Goal: Information Seeking & Learning: Learn about a topic

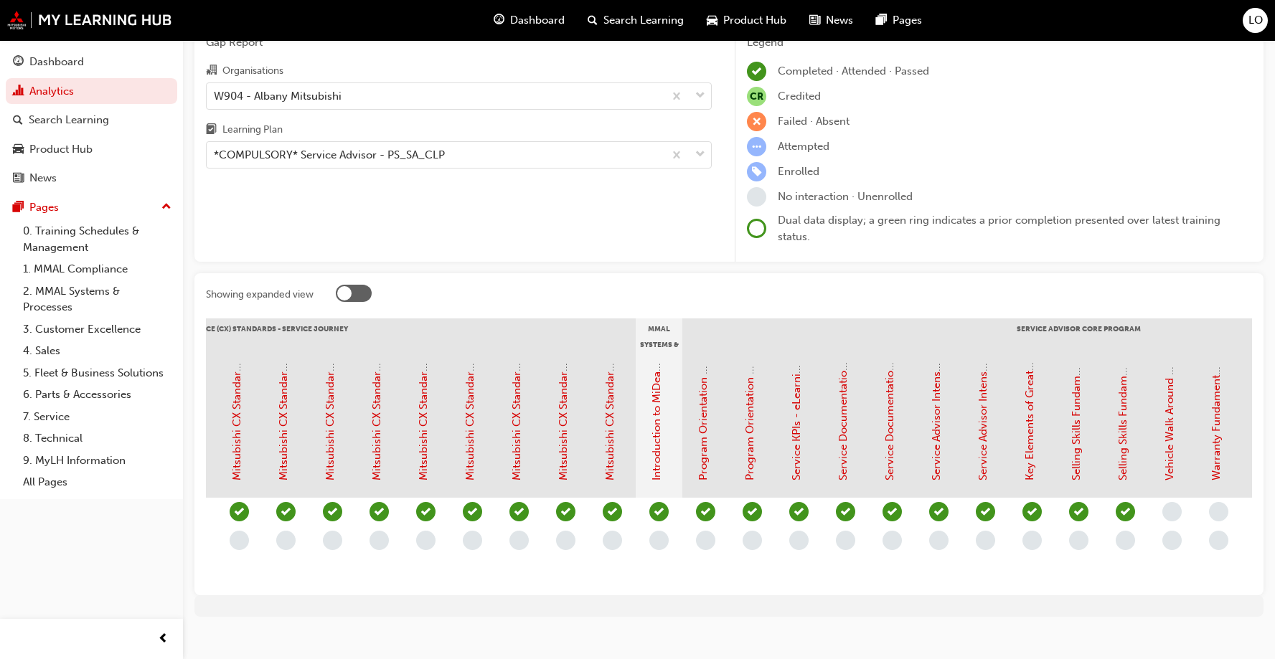
scroll to position [0, 1162]
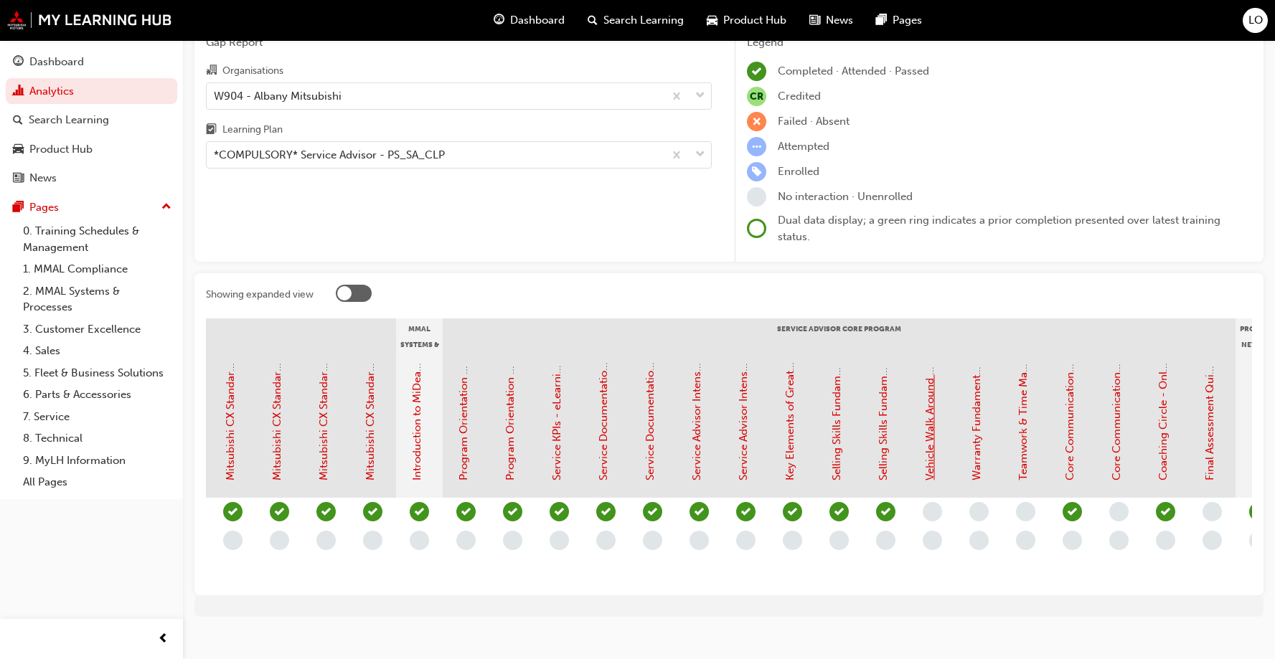
click at [926, 453] on link "Vehicle Walk Around Fundamentals - eLearning Module (Service Advisor Core Progr…" at bounding box center [929, 262] width 13 height 436
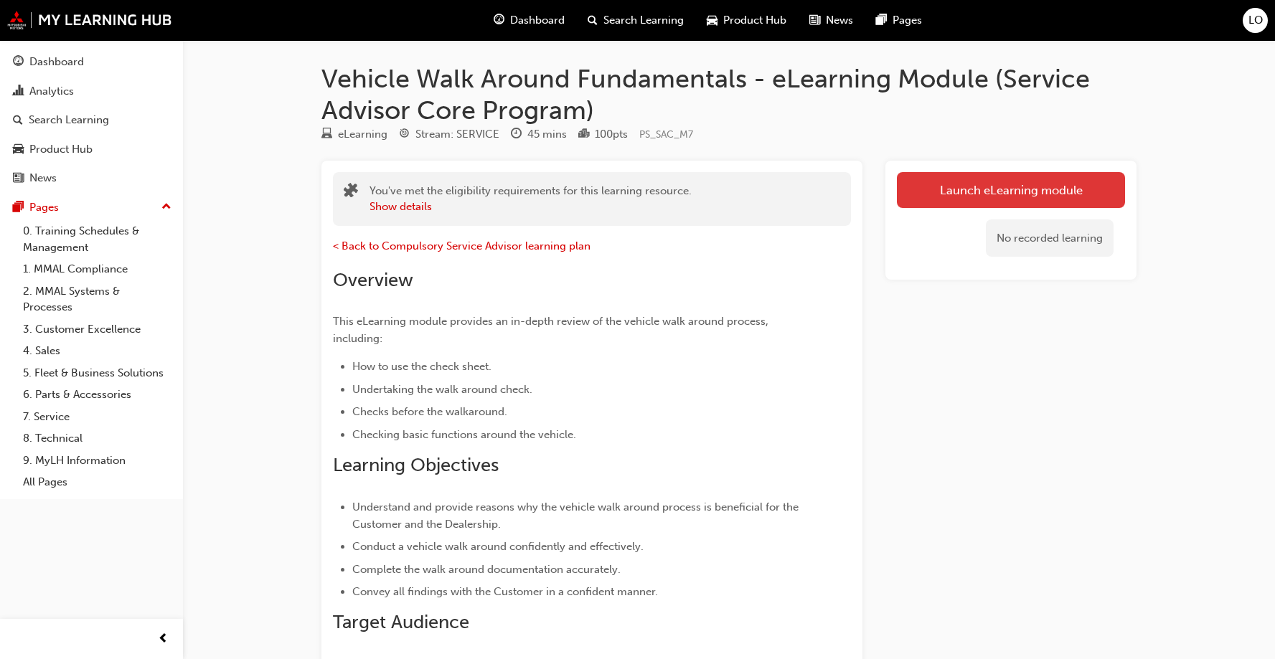
click at [1016, 196] on link "Launch eLearning module" at bounding box center [1011, 190] width 228 height 36
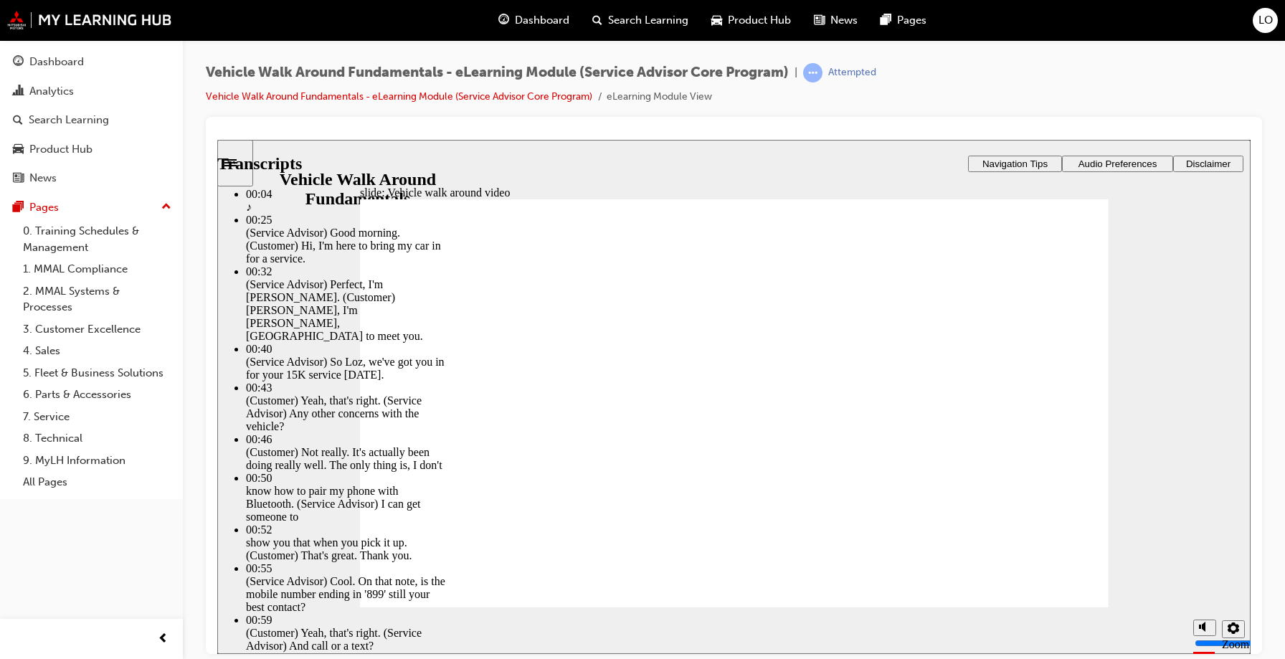
drag, startPoint x: 440, startPoint y: 566, endPoint x: 466, endPoint y: 566, distance: 26.5
type input "757"
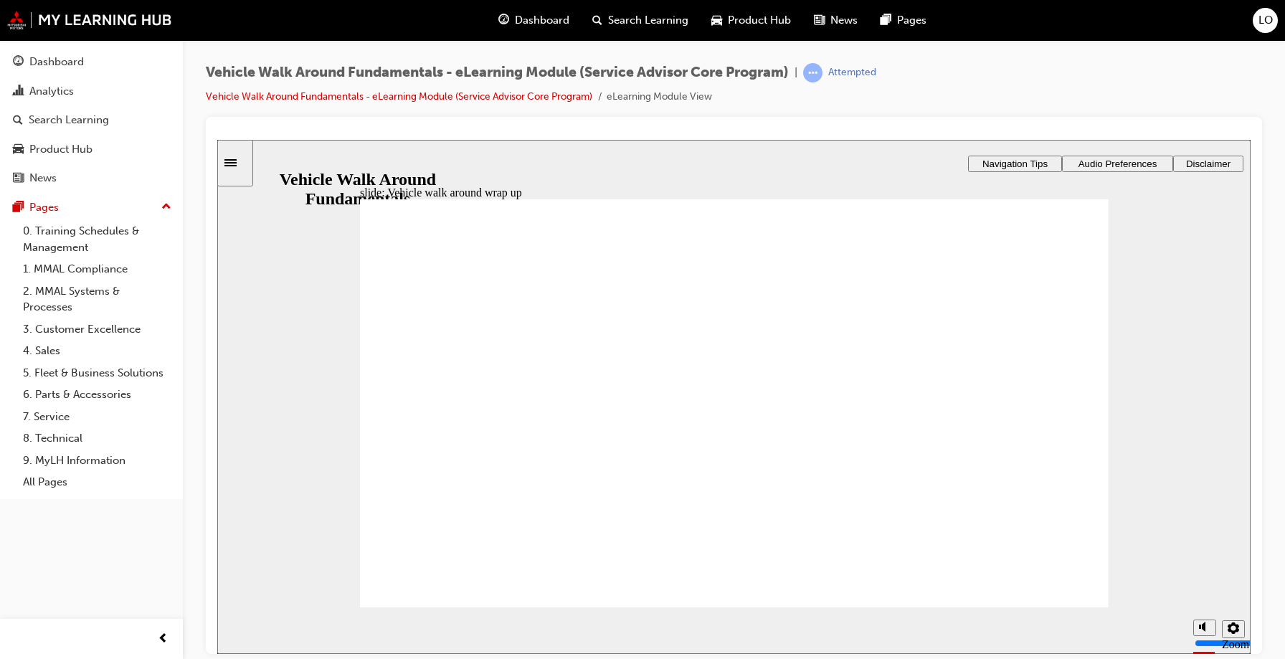
radio input "true"
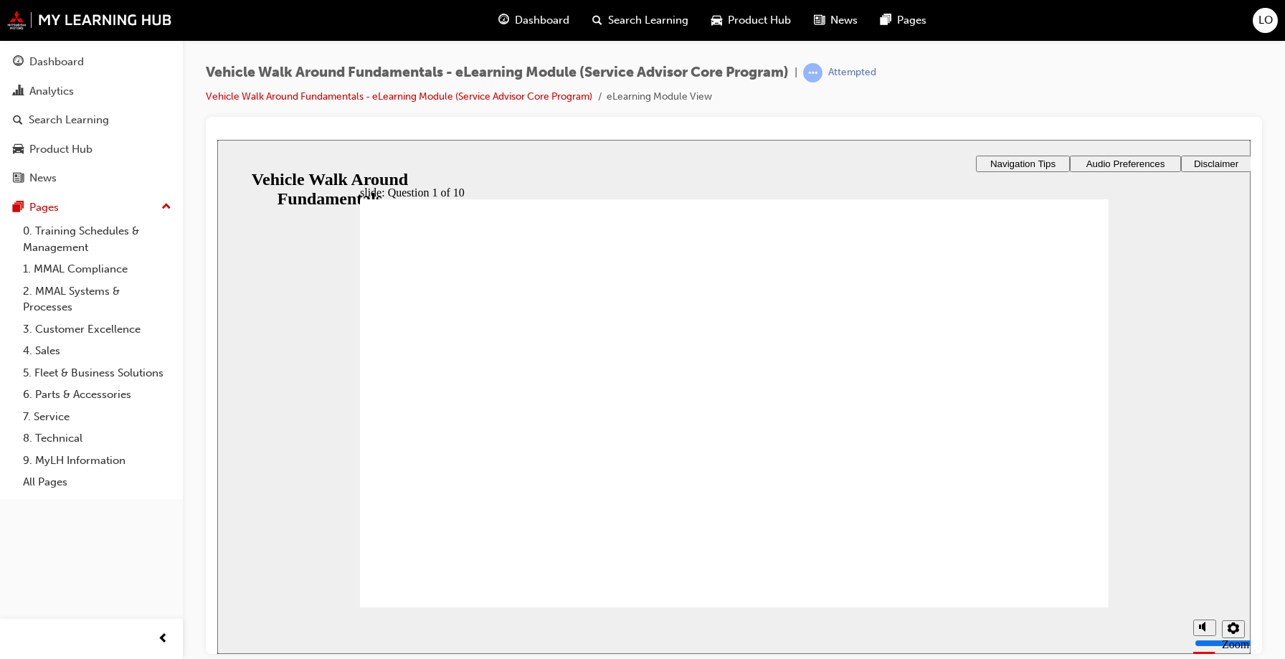
radio input "true"
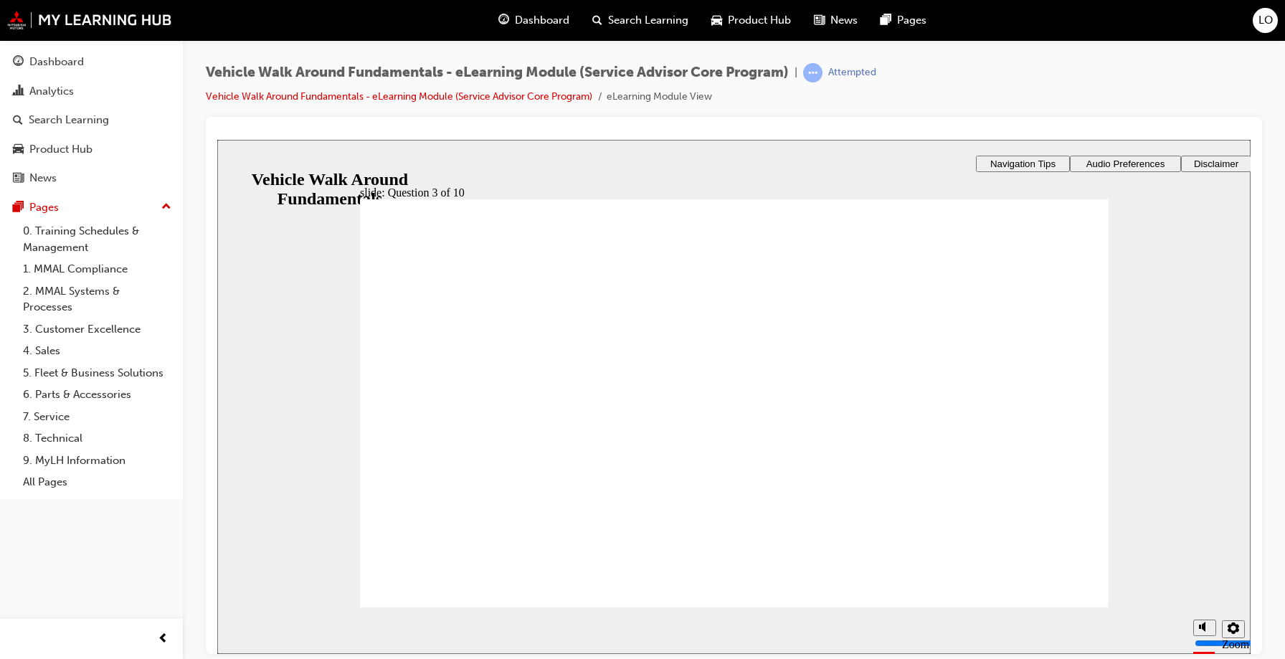
radio input "false"
radio input "true"
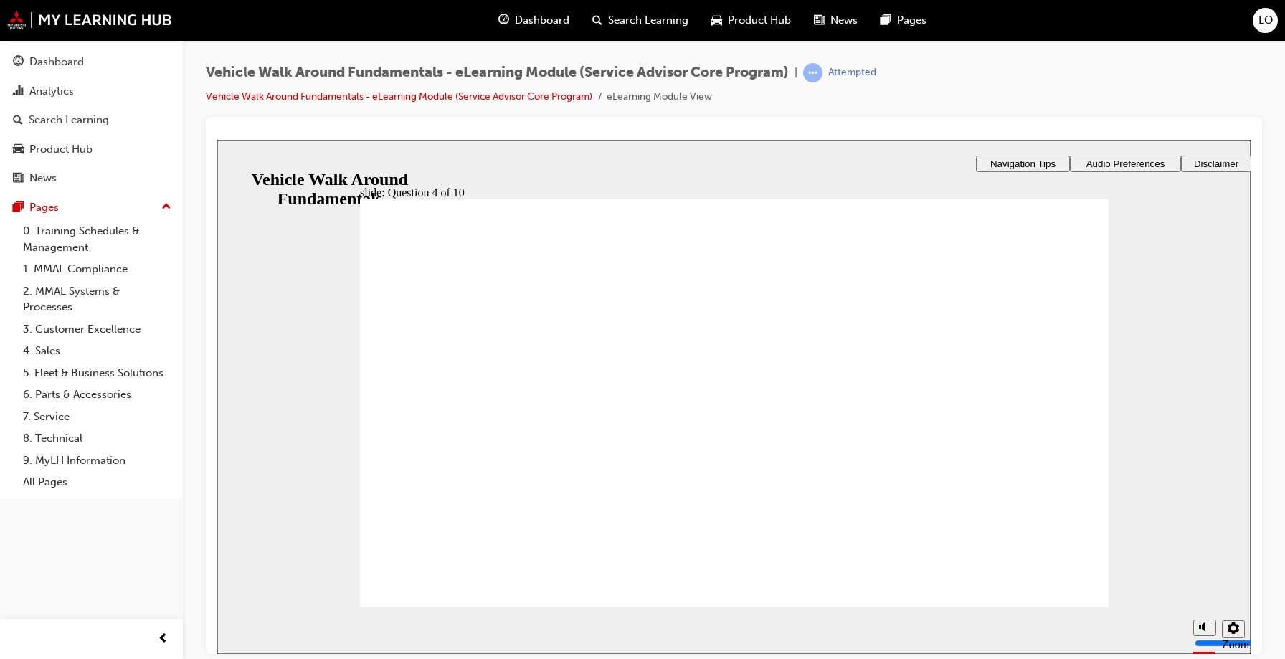
radio input "true"
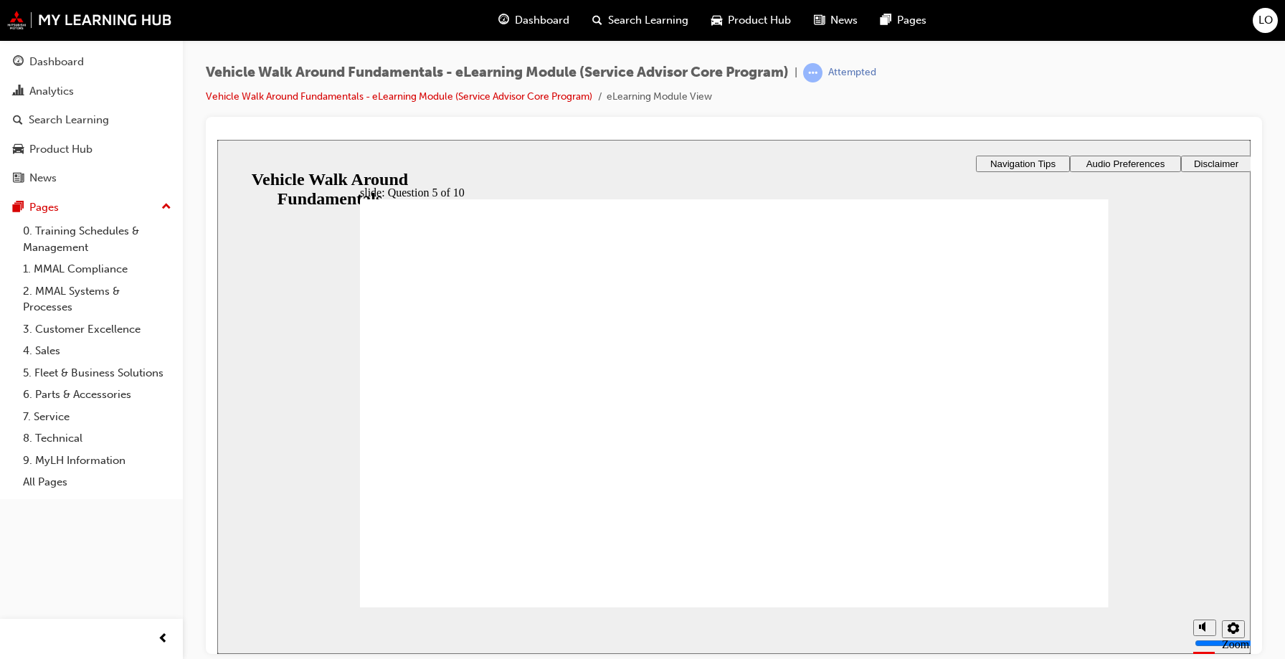
checkbox input "true"
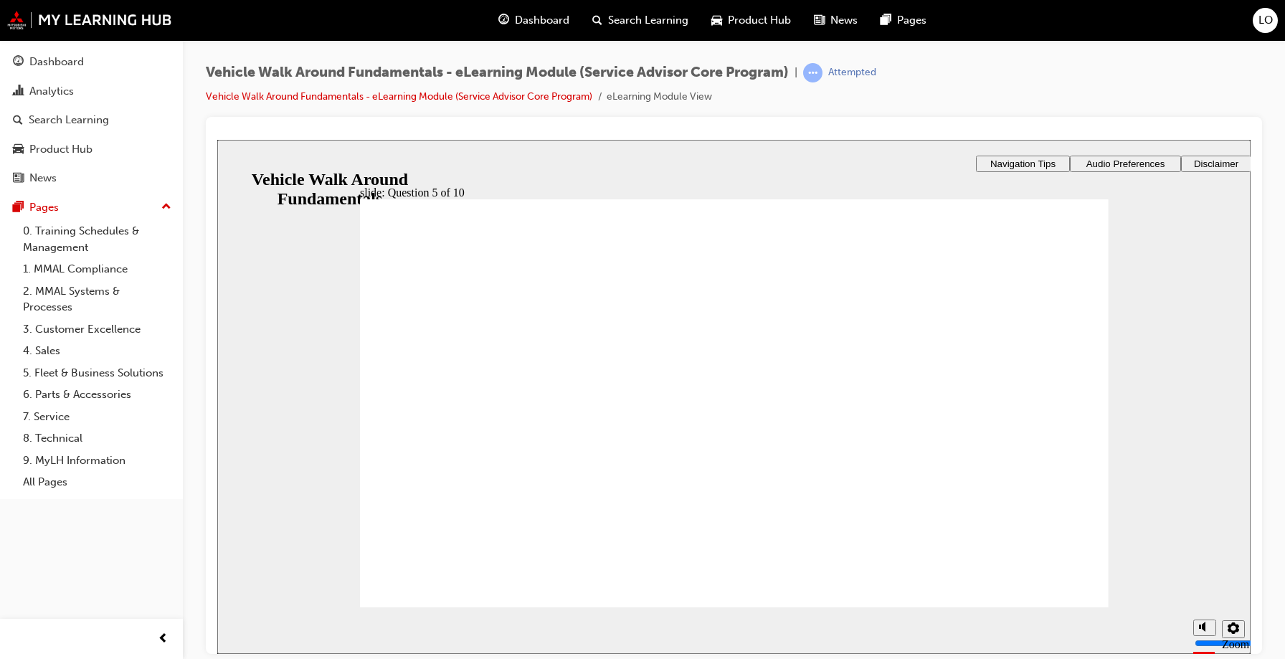
checkbox input "true"
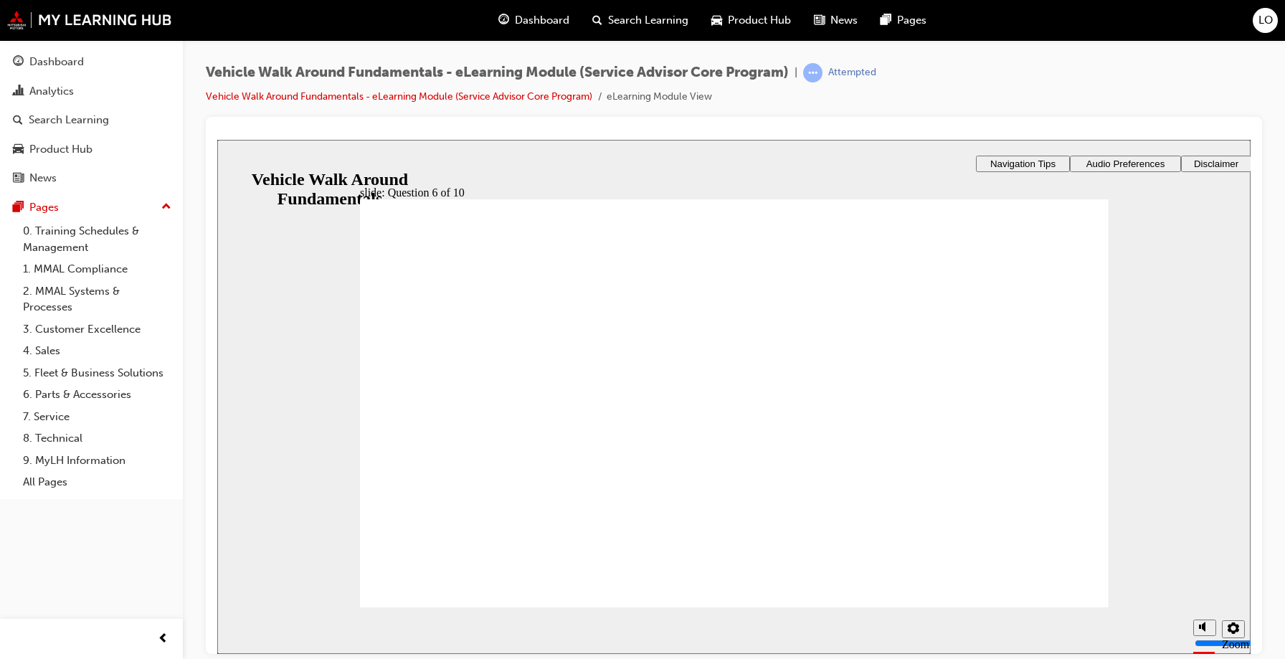
radio input "true"
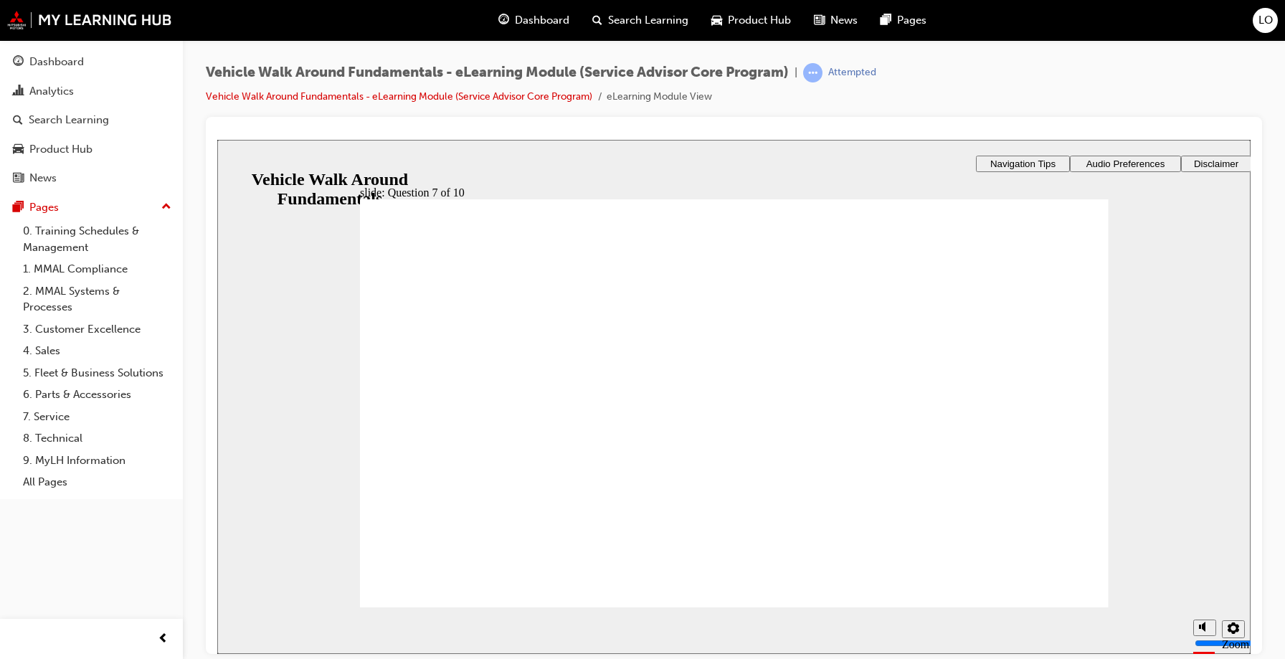
radio input "true"
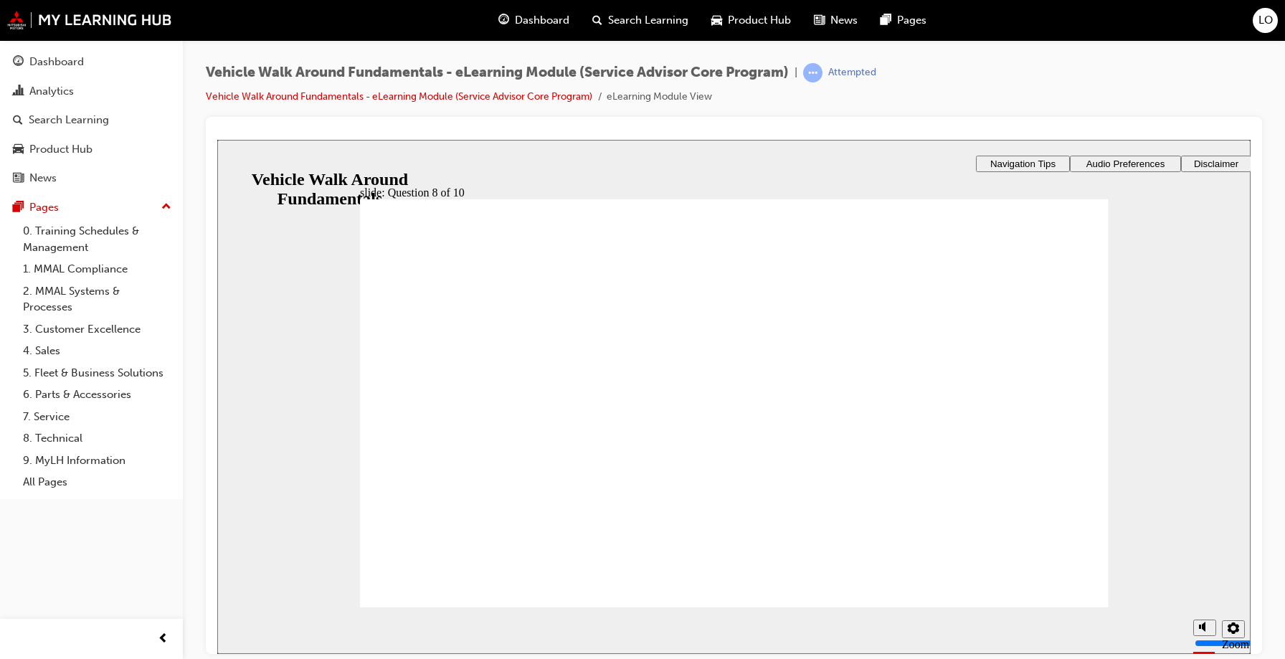
checkbox input "true"
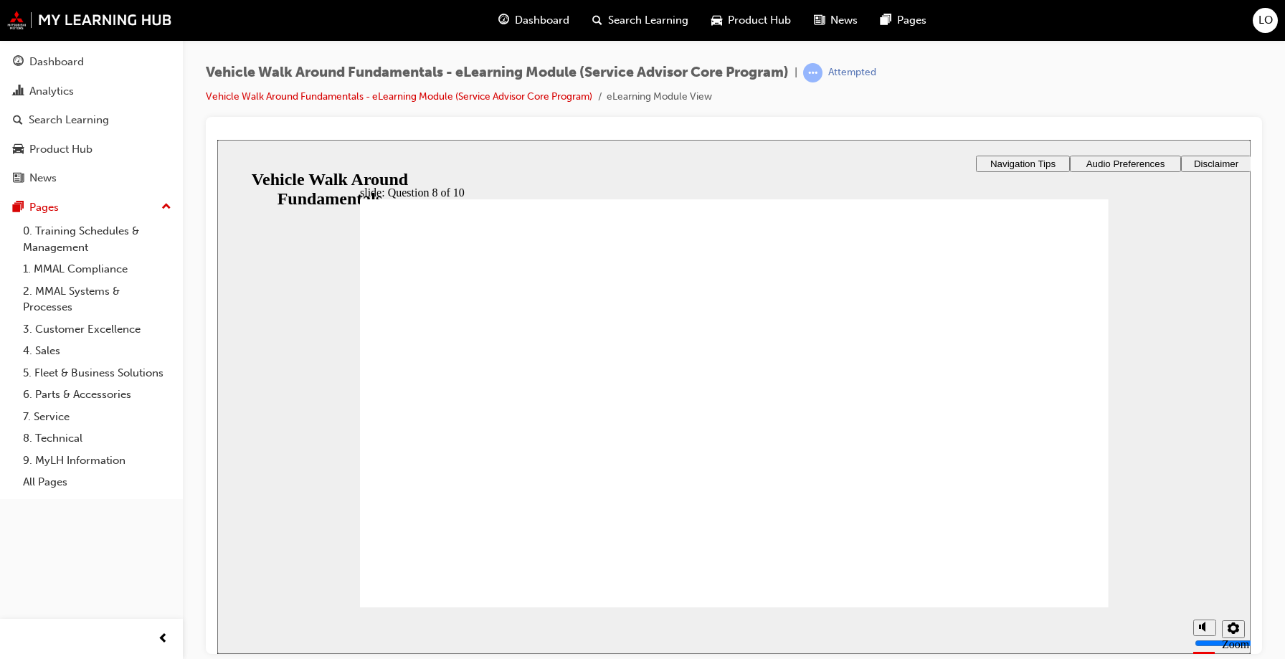
checkbox input "true"
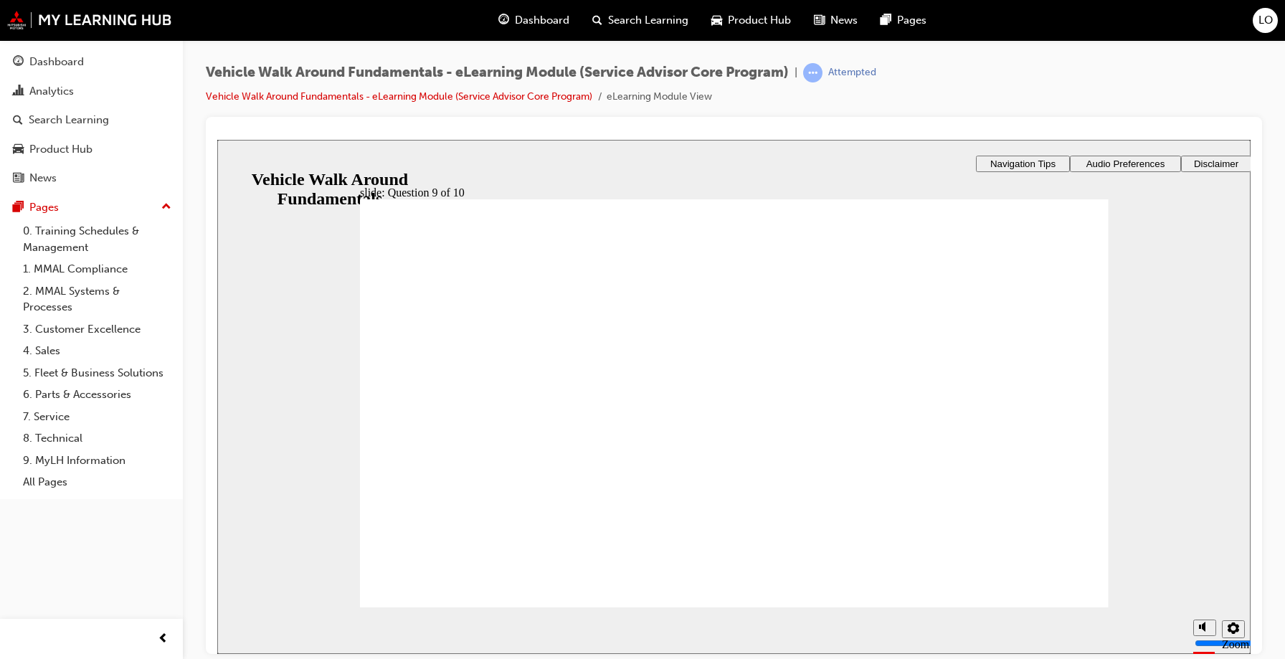
checkbox input "true"
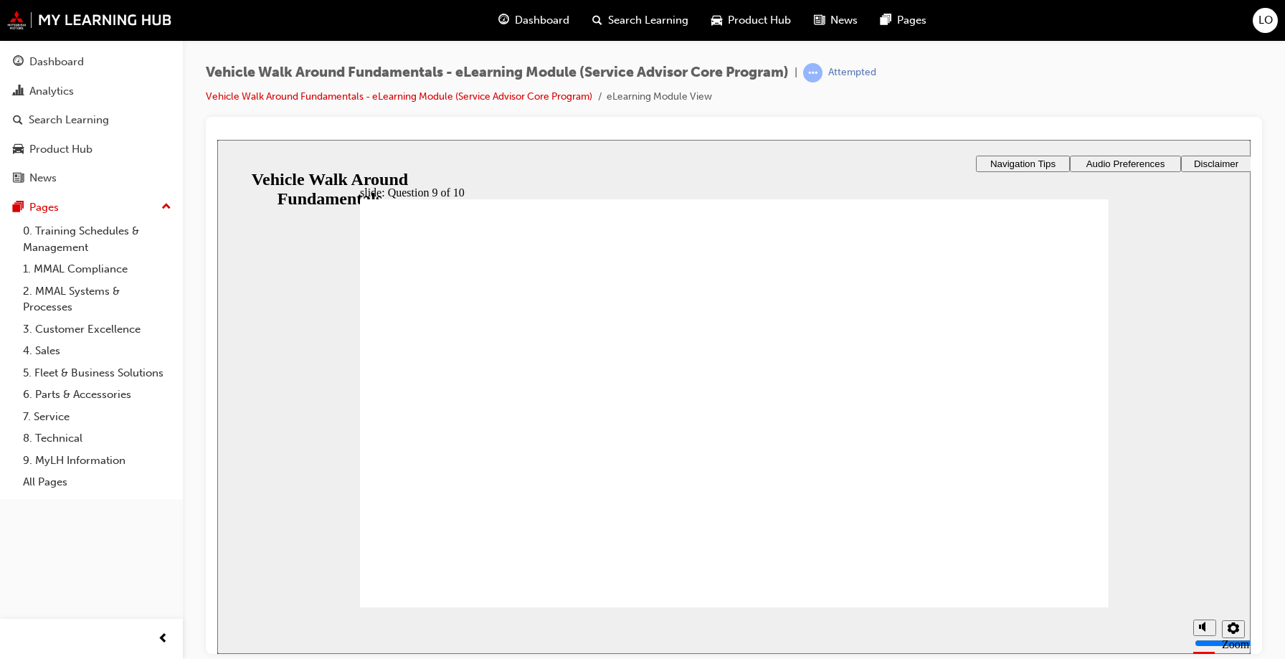
checkbox input "true"
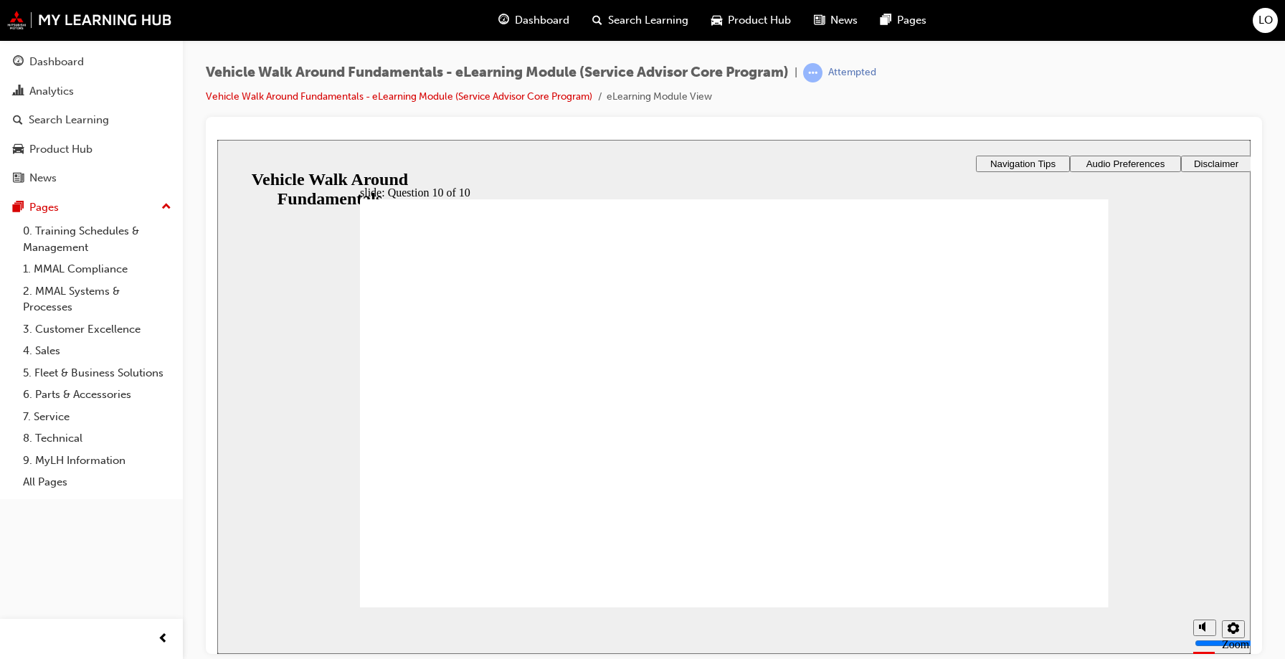
radio input "true"
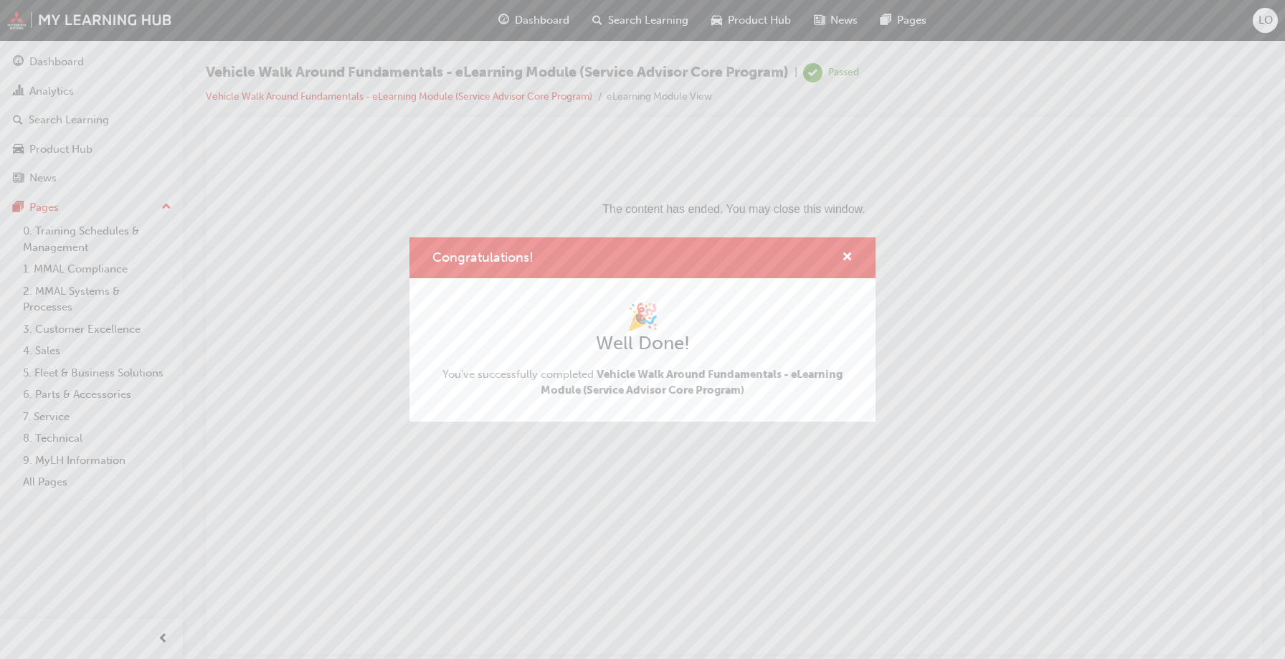
scroll to position [0, 0]
click at [851, 255] on span "cross-icon" at bounding box center [847, 258] width 11 height 13
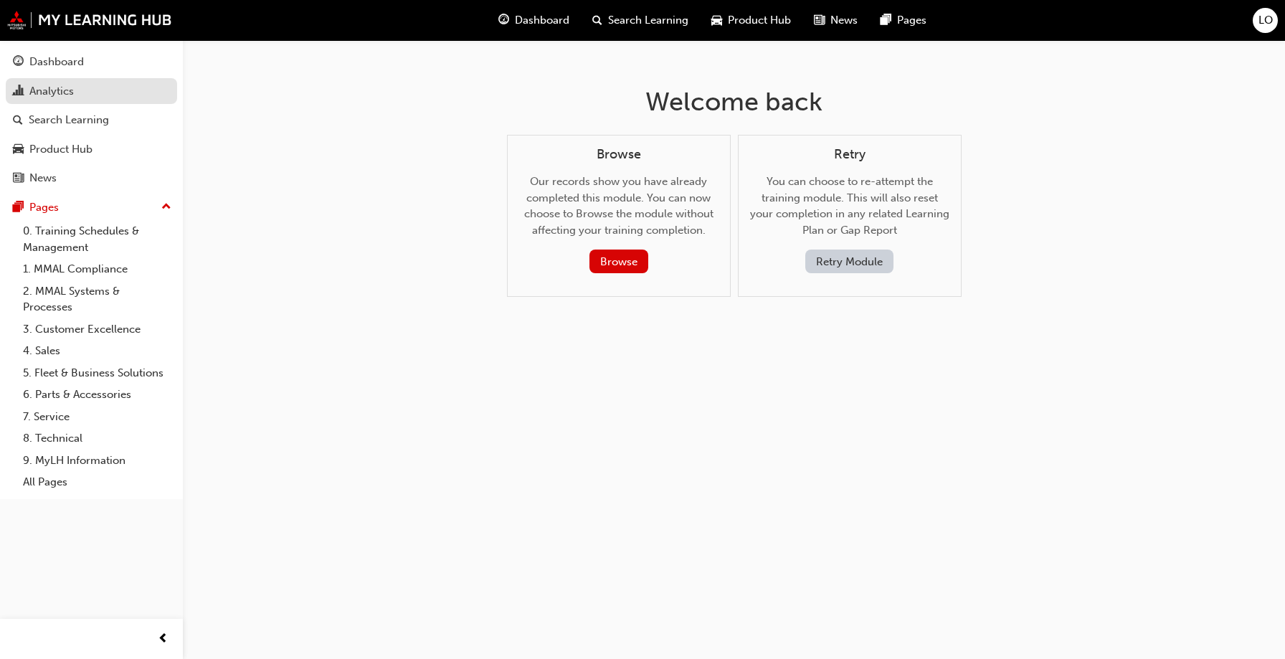
click at [64, 90] on div "Analytics" at bounding box center [51, 91] width 44 height 16
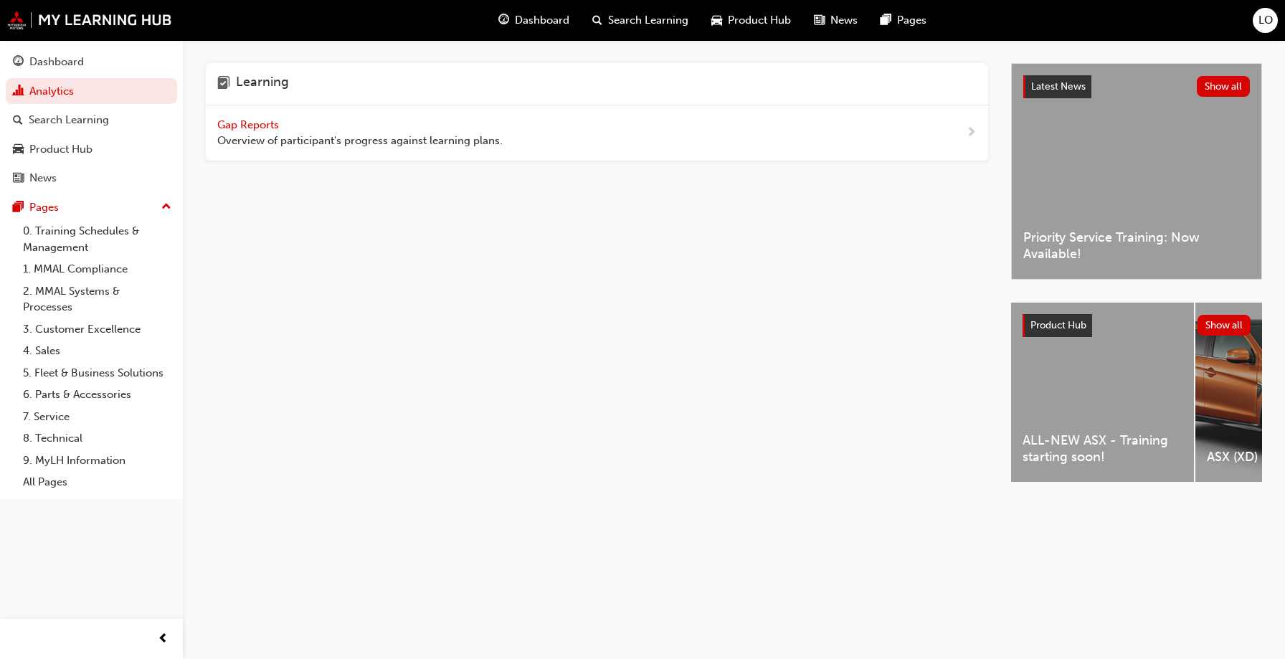
click at [335, 135] on span "Overview of participant's progress against learning plans." at bounding box center [360, 141] width 286 height 16
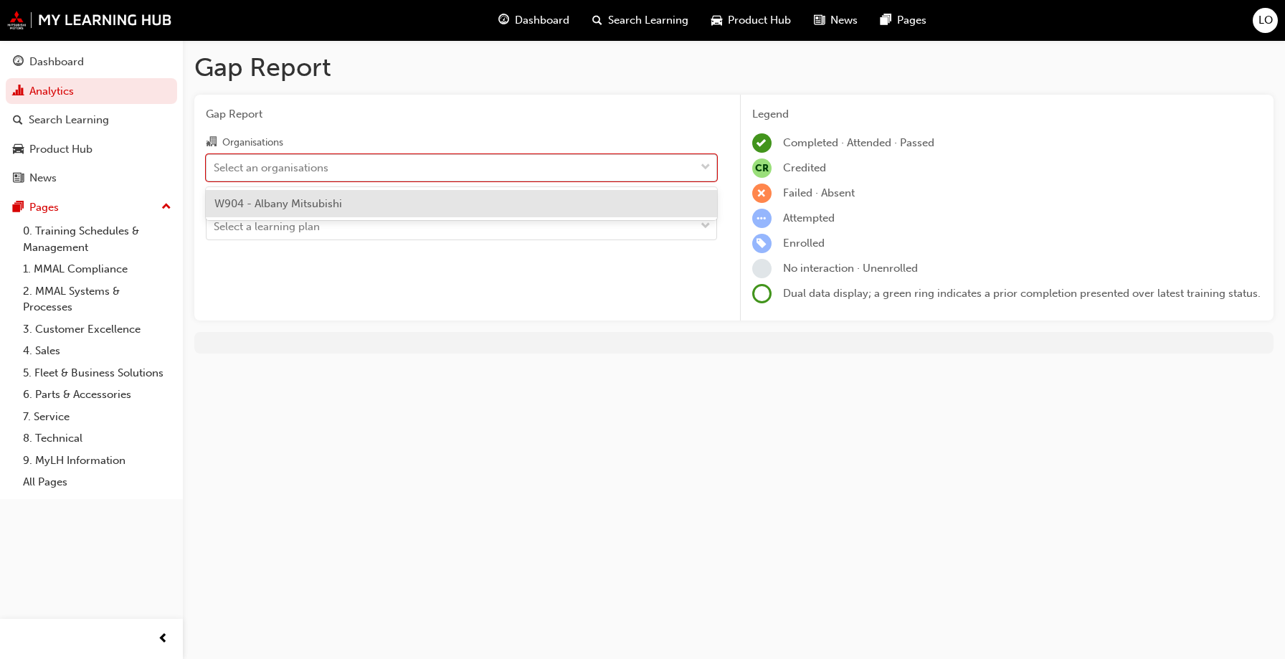
click at [302, 173] on div "Select an organisations" at bounding box center [271, 167] width 115 height 16
click at [215, 173] on input "Organisations option W904 - [GEOGRAPHIC_DATA] Mitsubishi focused, 1 of 1. 1 res…" at bounding box center [214, 167] width 1 height 12
click at [301, 199] on span "W904 - Albany Mitsubishi" at bounding box center [278, 203] width 128 height 13
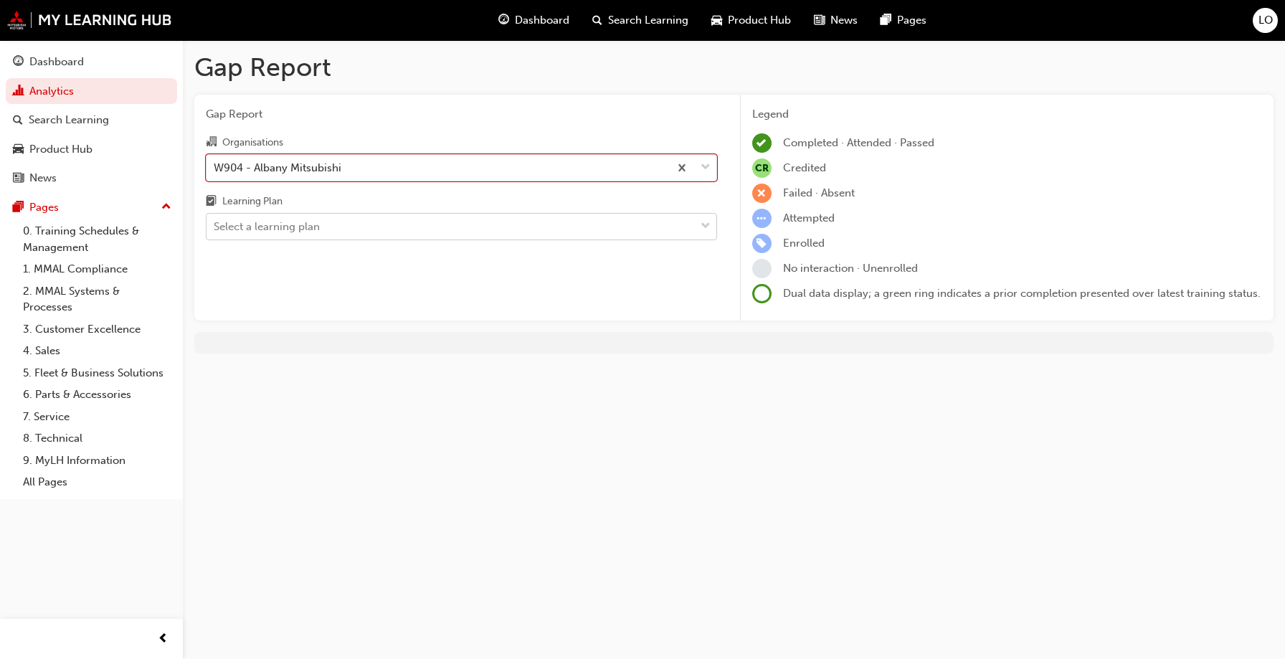
click at [293, 230] on div "Select a learning plan" at bounding box center [267, 227] width 106 height 16
click at [215, 230] on input "Learning Plan Select a learning plan" at bounding box center [214, 226] width 1 height 12
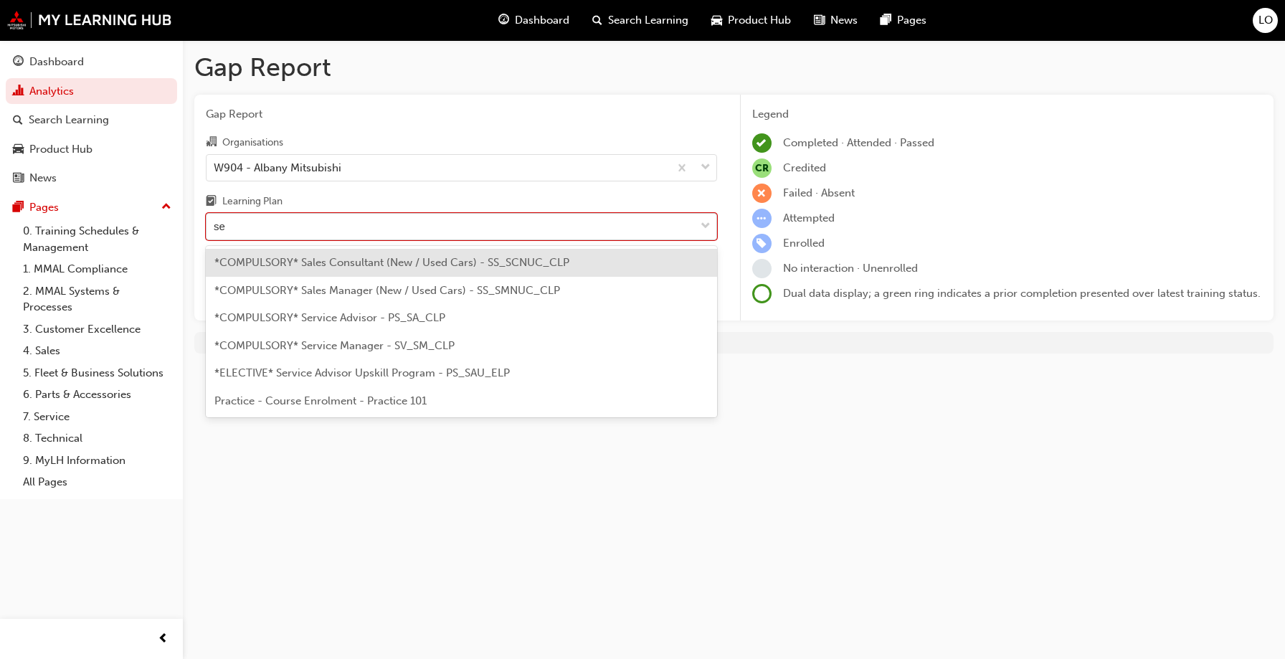
type input "ser"
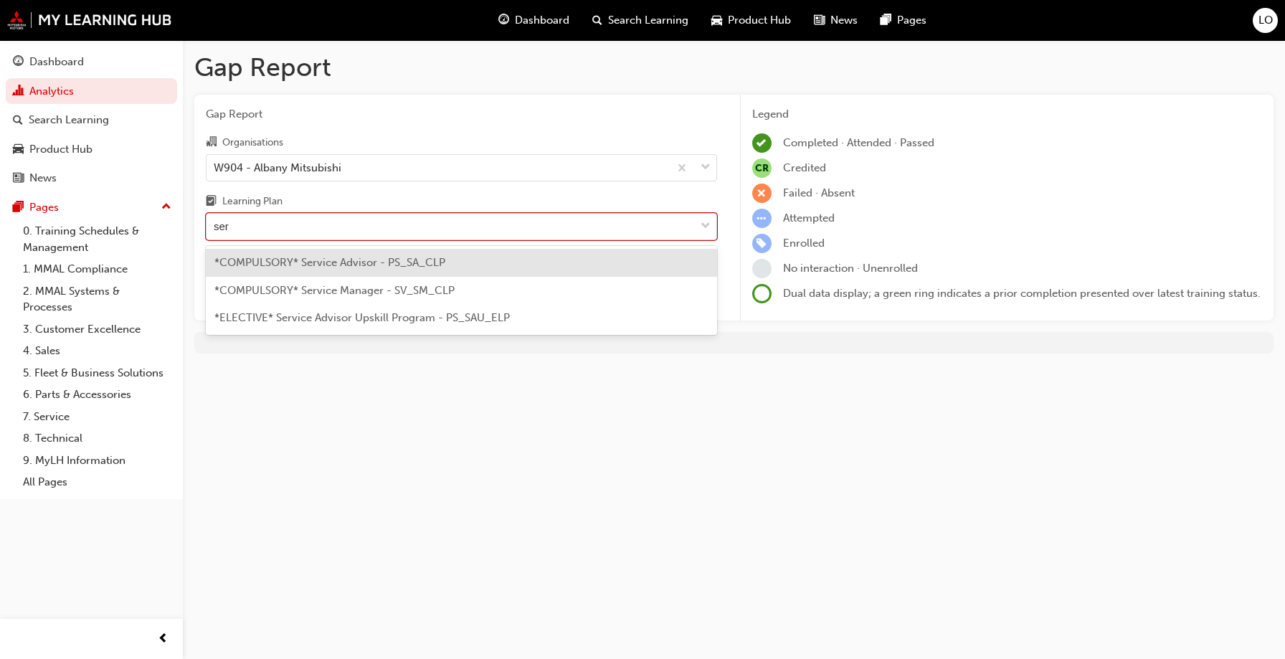
click at [304, 275] on div "*COMPULSORY* Service Advisor - PS_SA_CLP" at bounding box center [461, 263] width 511 height 28
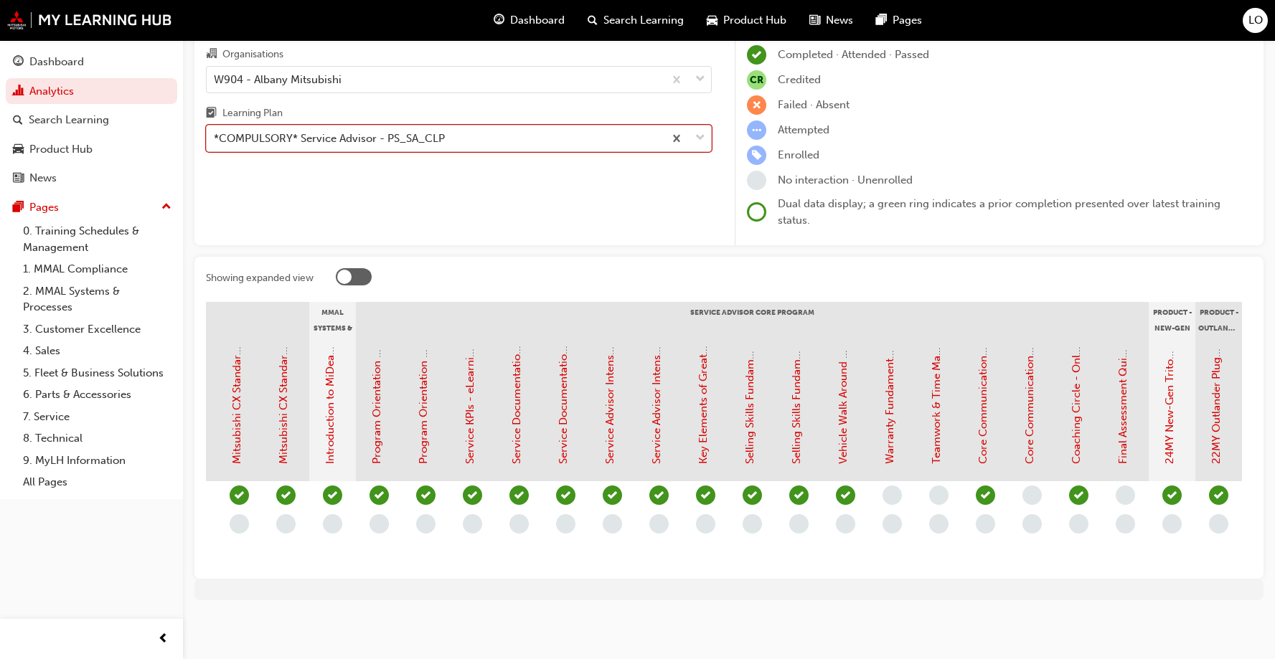
scroll to position [0, 1285]
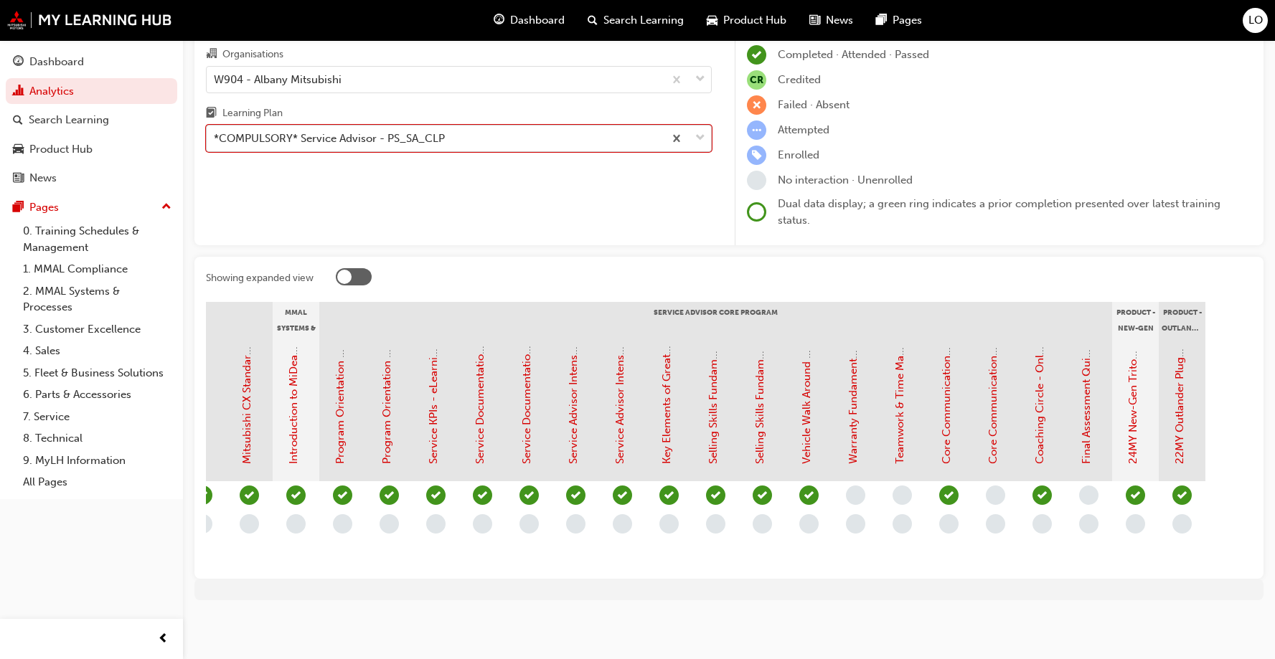
click at [861, 412] on div "Warranty Fundamentals - eLearning Module (Service Advisor Core Program)" at bounding box center [855, 409] width 47 height 143
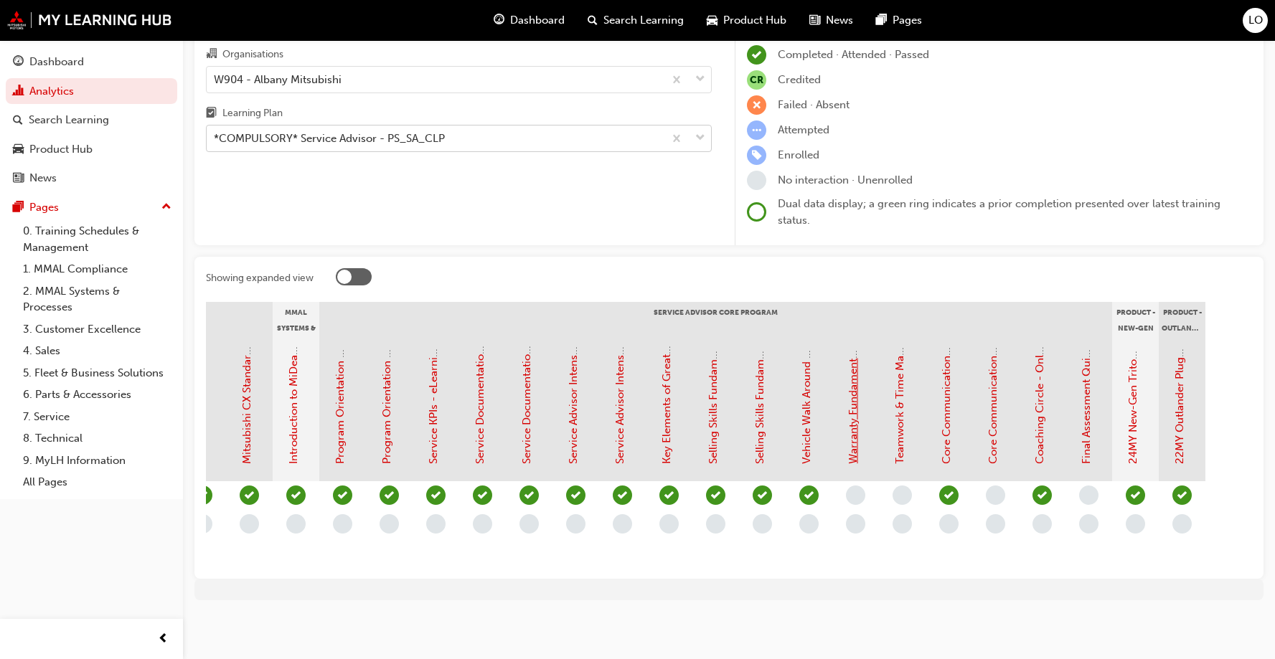
click at [854, 412] on link "Warranty Fundamentals - eLearning Module (Service Advisor Core Program)" at bounding box center [852, 274] width 13 height 379
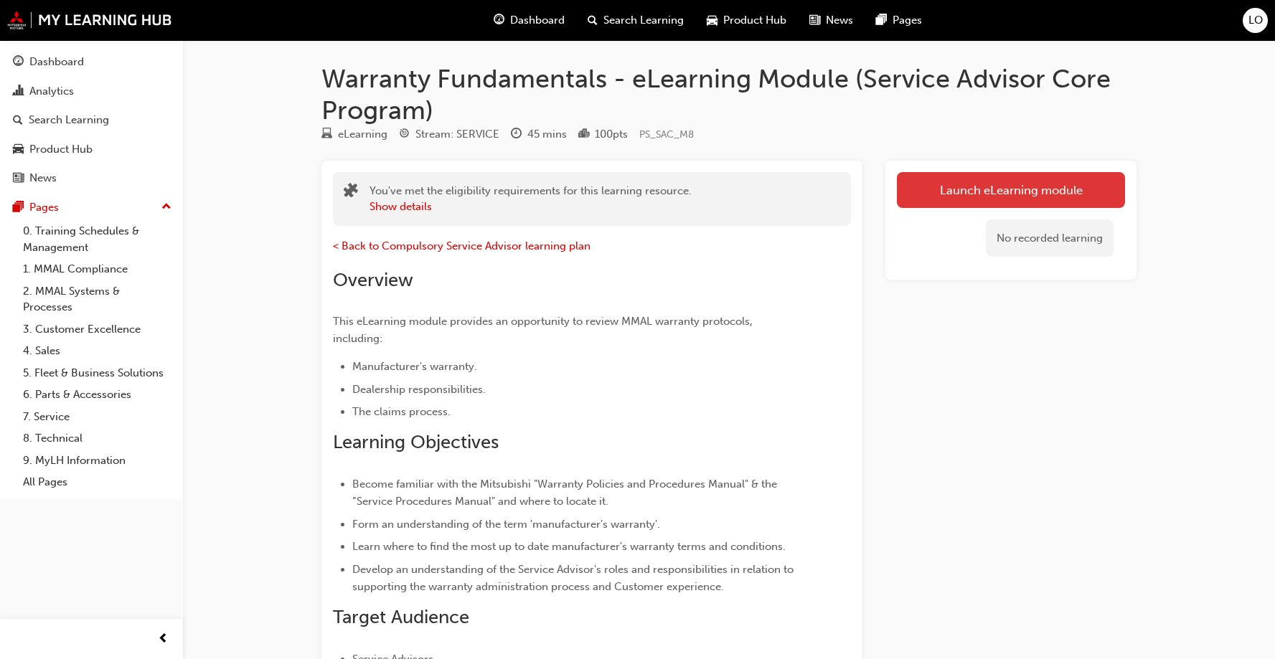
click at [973, 190] on link "Launch eLearning module" at bounding box center [1011, 190] width 228 height 36
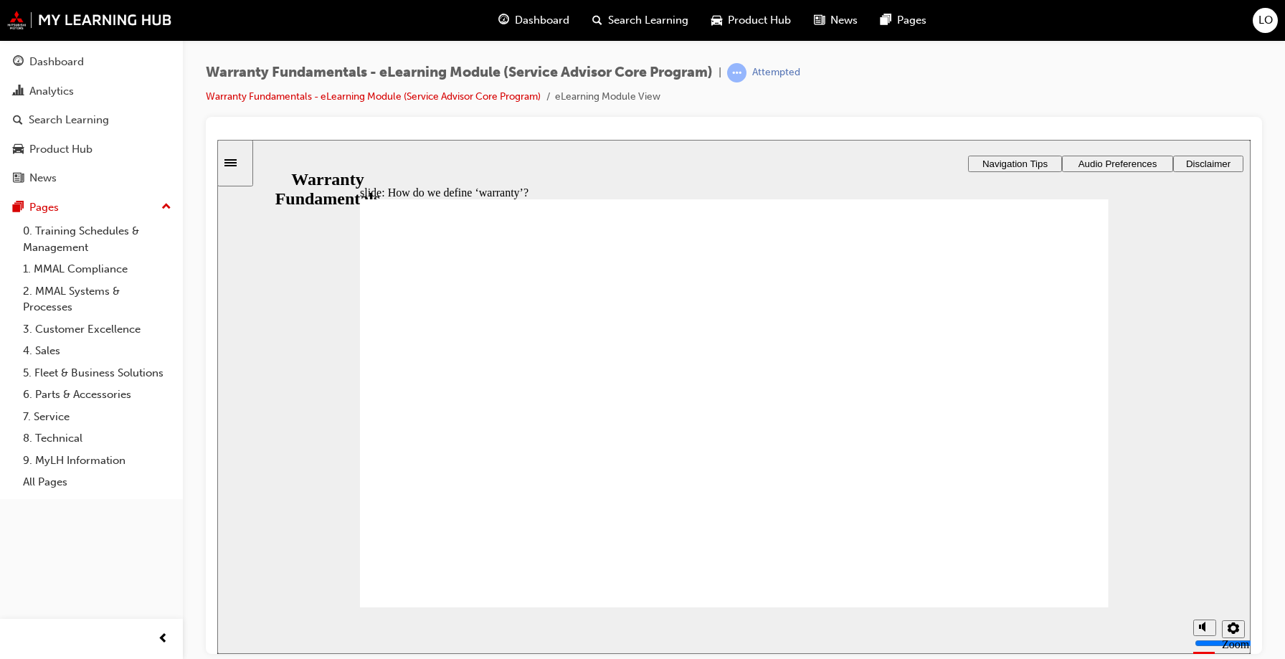
type textarea "W"
type textarea "Wa"
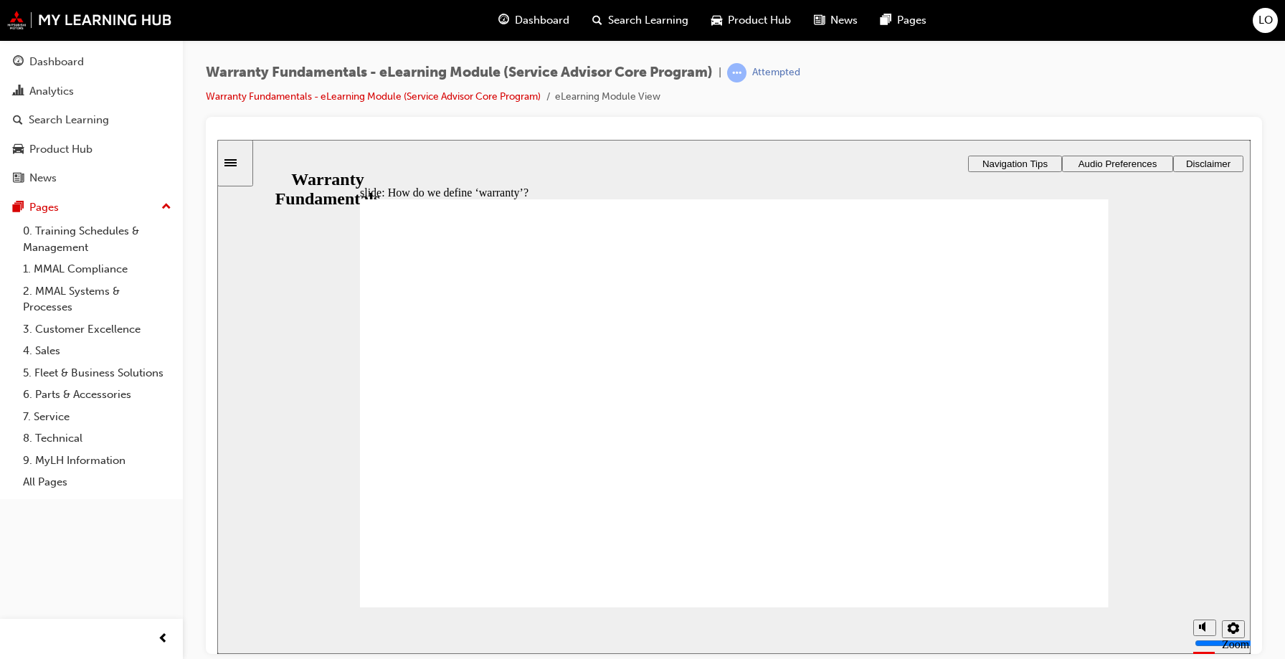
type textarea "War"
type textarea "Warr"
type textarea "Warra"
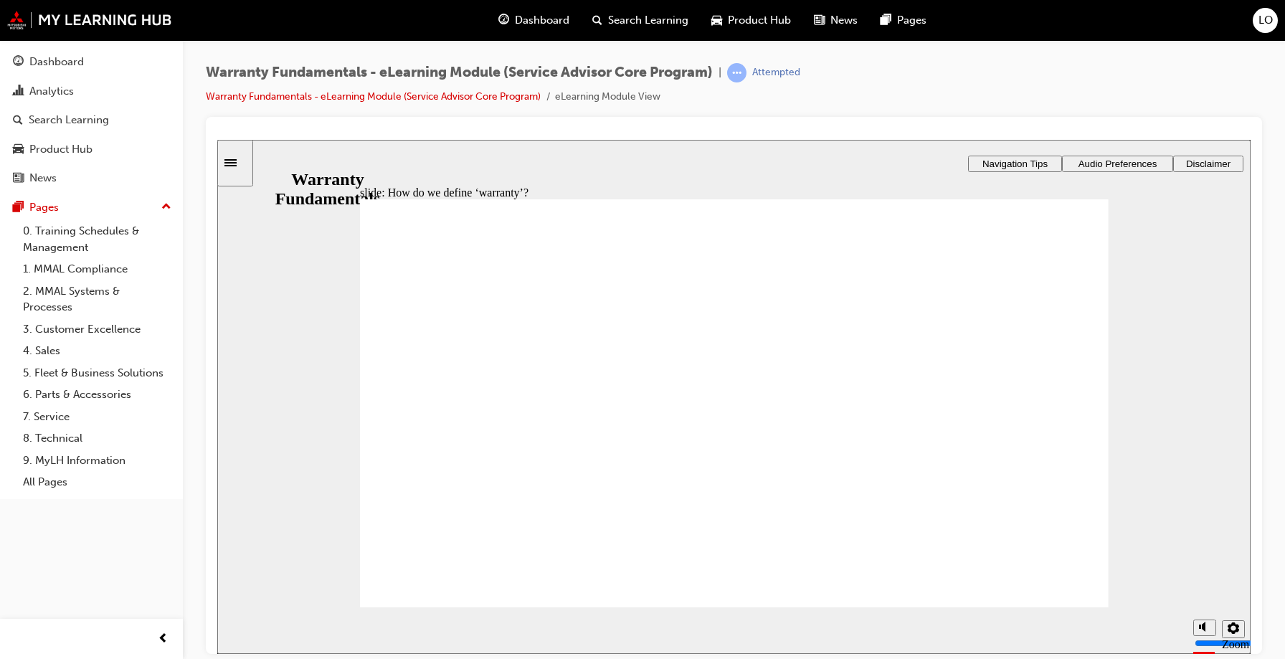
type textarea "Warra"
type textarea "Warran"
type textarea "Warrant"
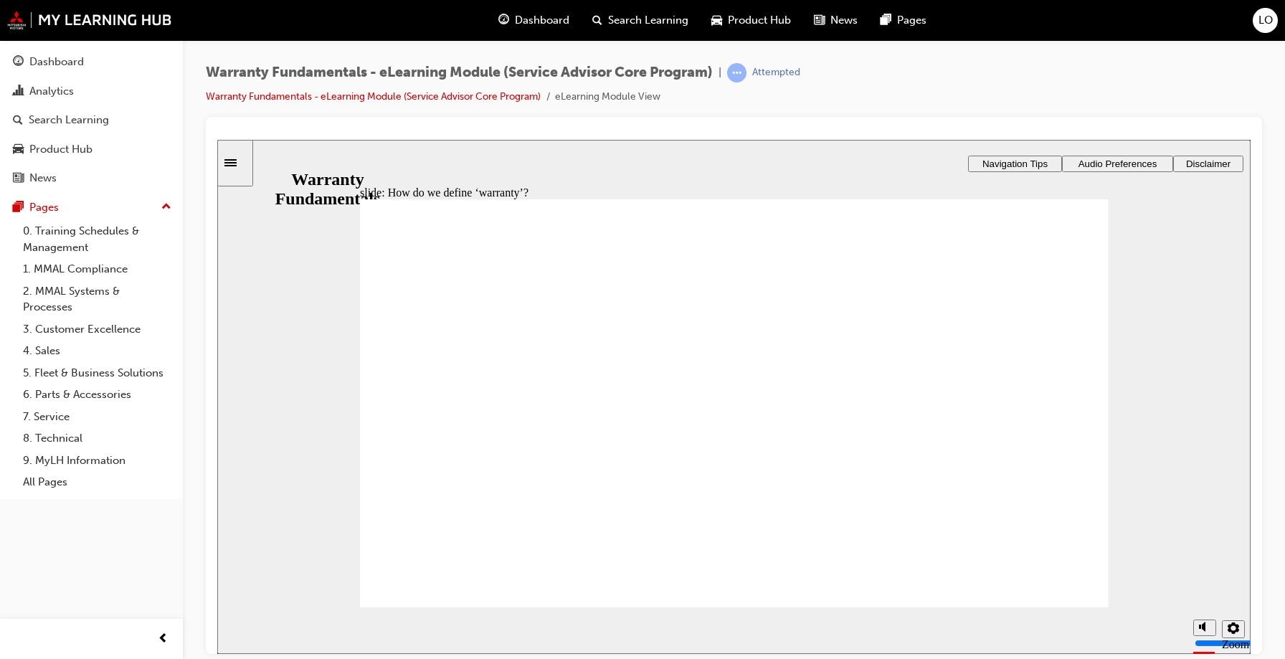
type textarea "Warranty"
type textarea "Warranty i"
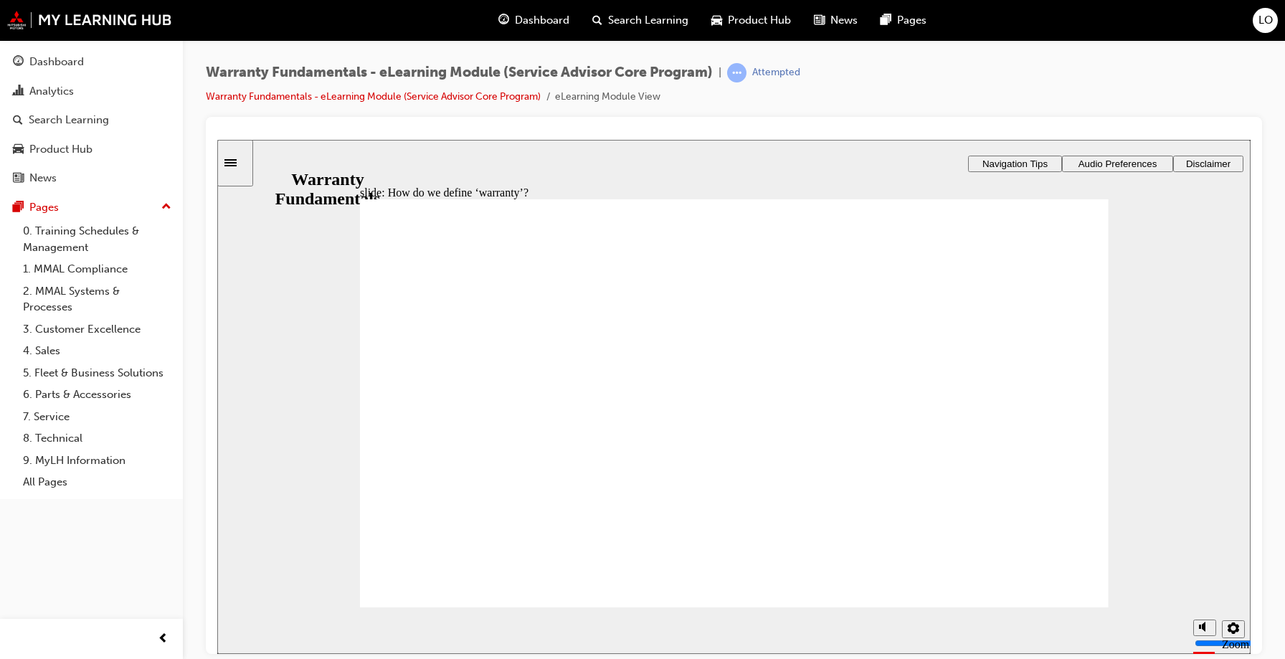
type textarea "Warranty i"
type textarea "Warranty is"
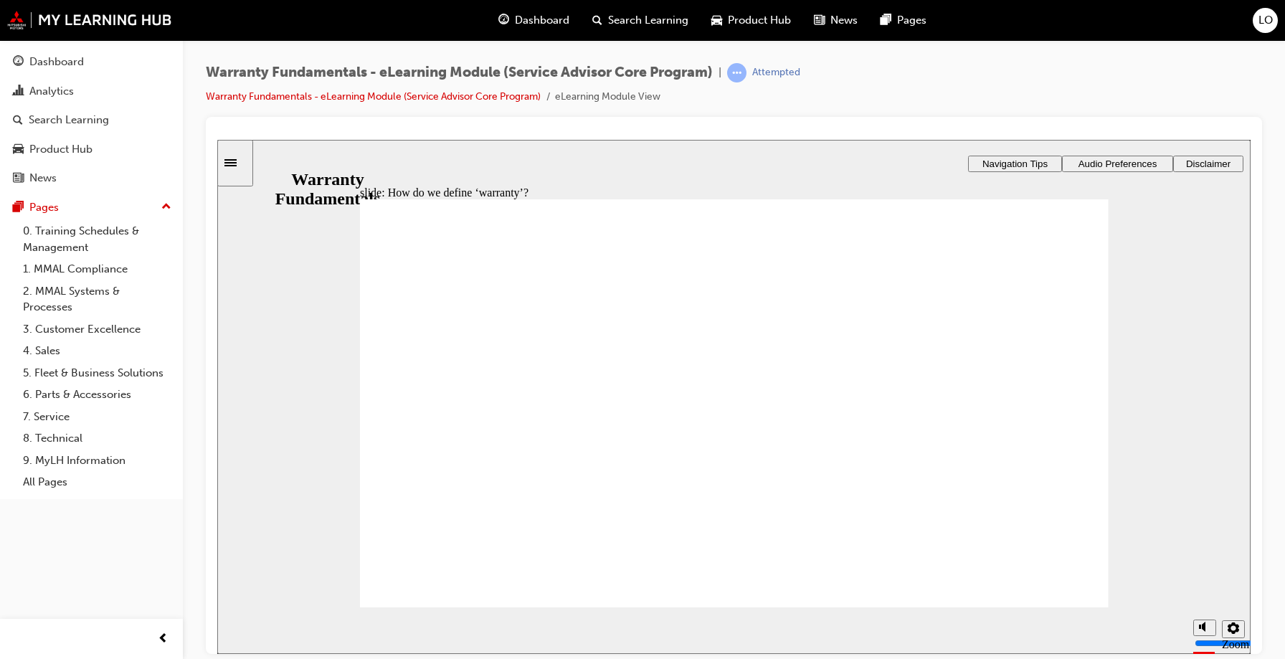
type textarea "Warranty is a"
type textarea "Warranty is a p"
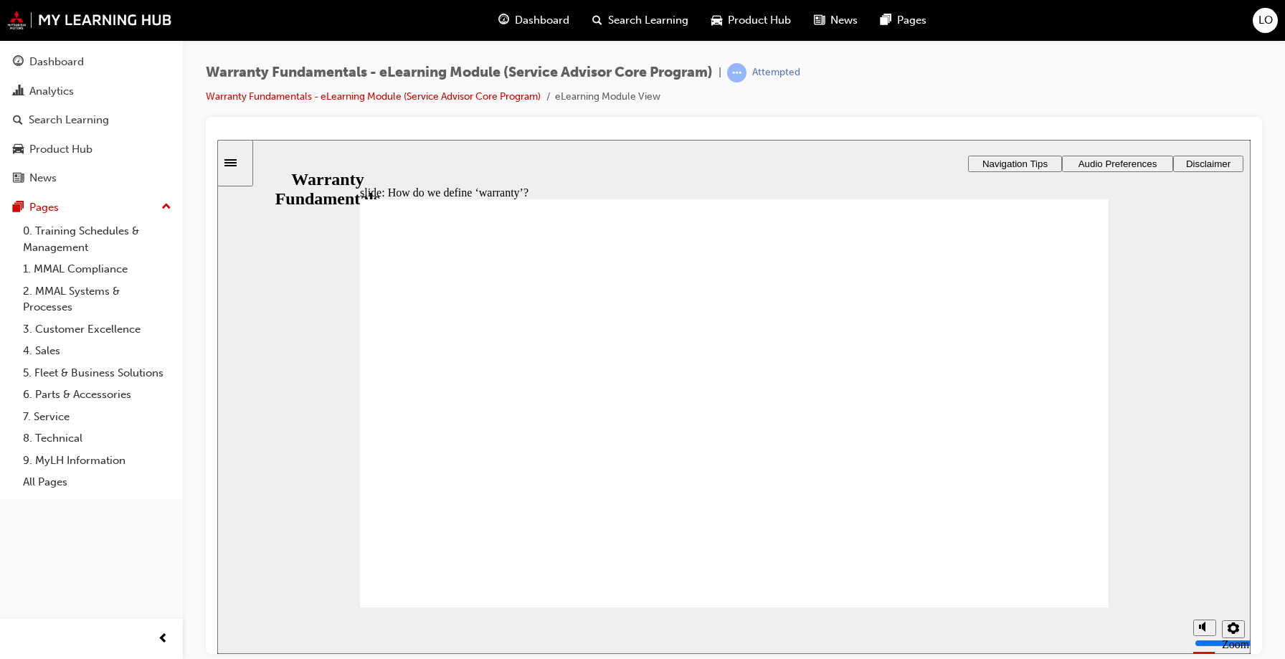
type textarea "Warranty is a p"
type textarea "Warranty is a pa"
type textarea "Warranty is a par"
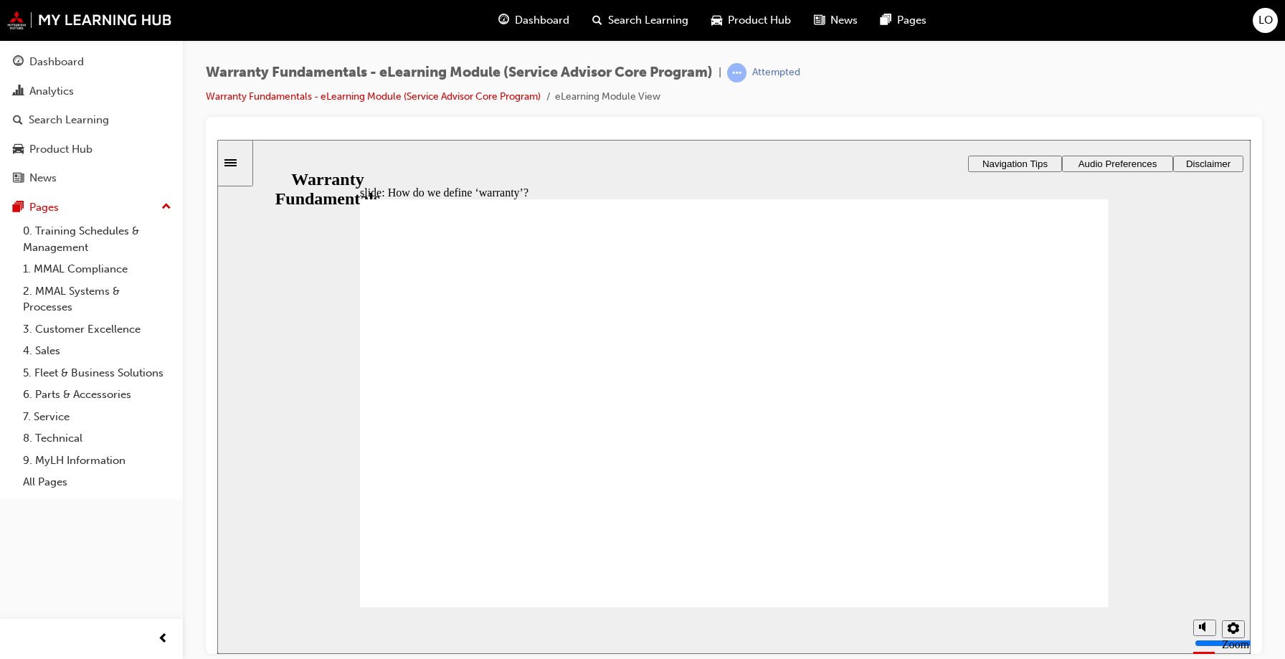
type textarea "Warranty is a part"
type textarea "Warranty is a part o"
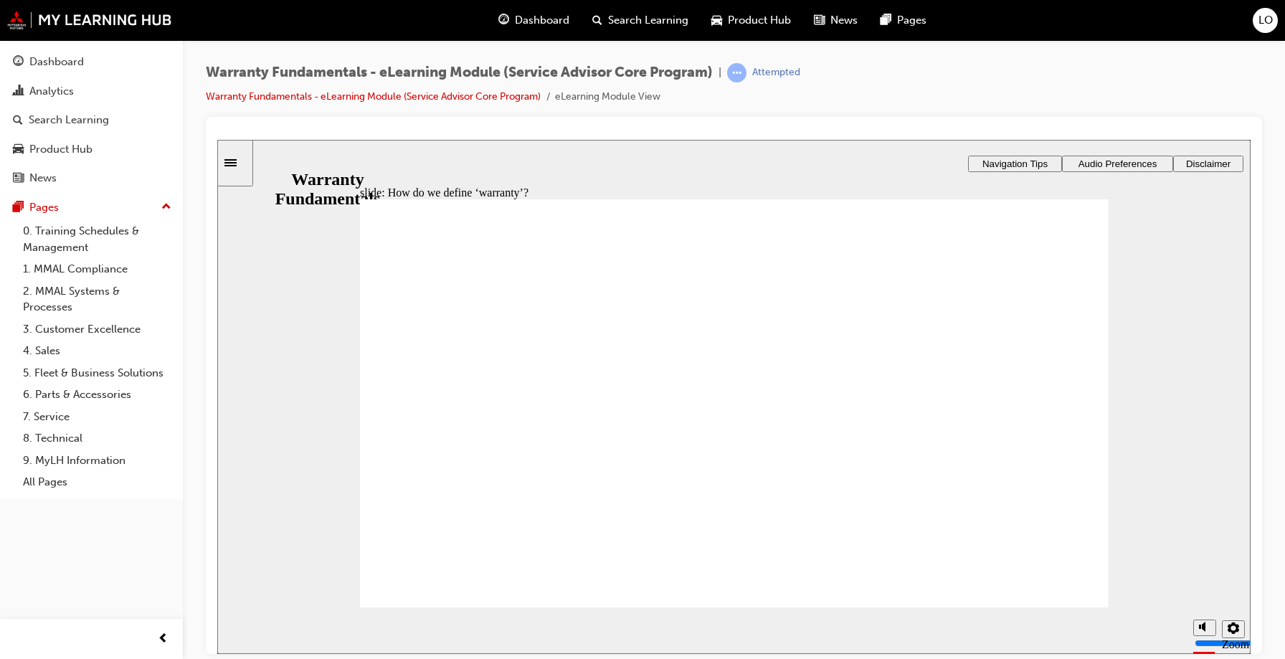
type textarea "Warranty is a part o"
type textarea "Warranty is a part or"
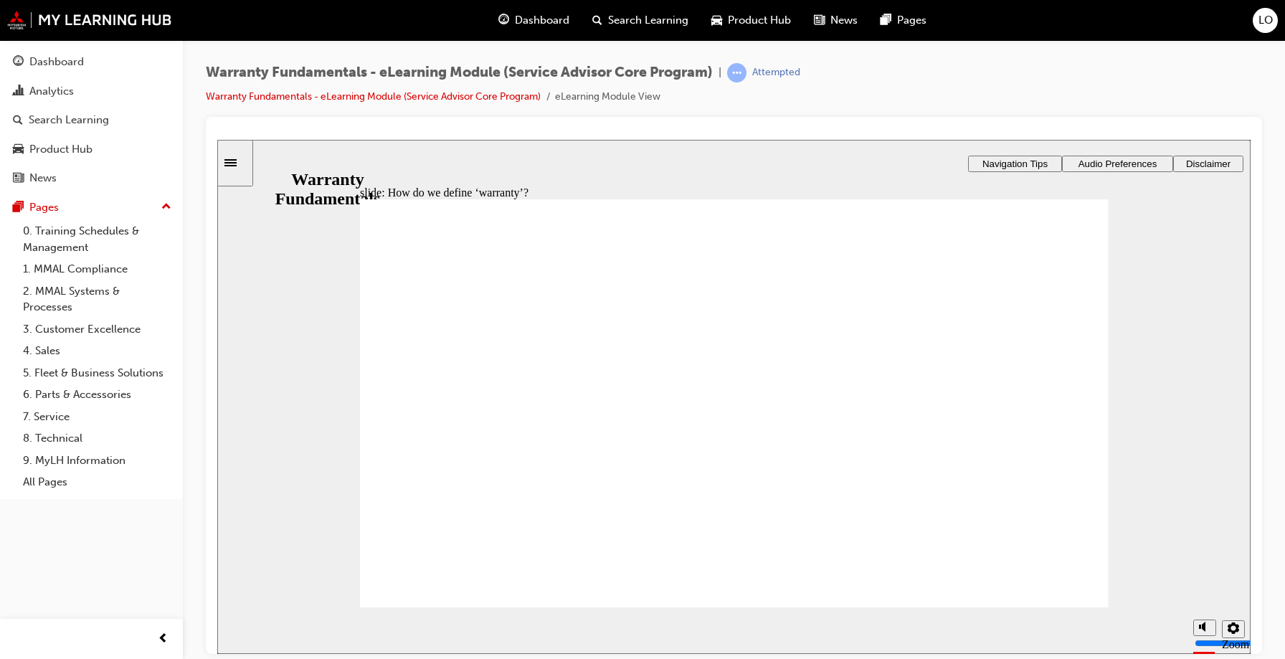
type textarea "Warranty is a part or i"
type textarea "Warranty is a part or it"
type textarea "Warranty is a part or ite"
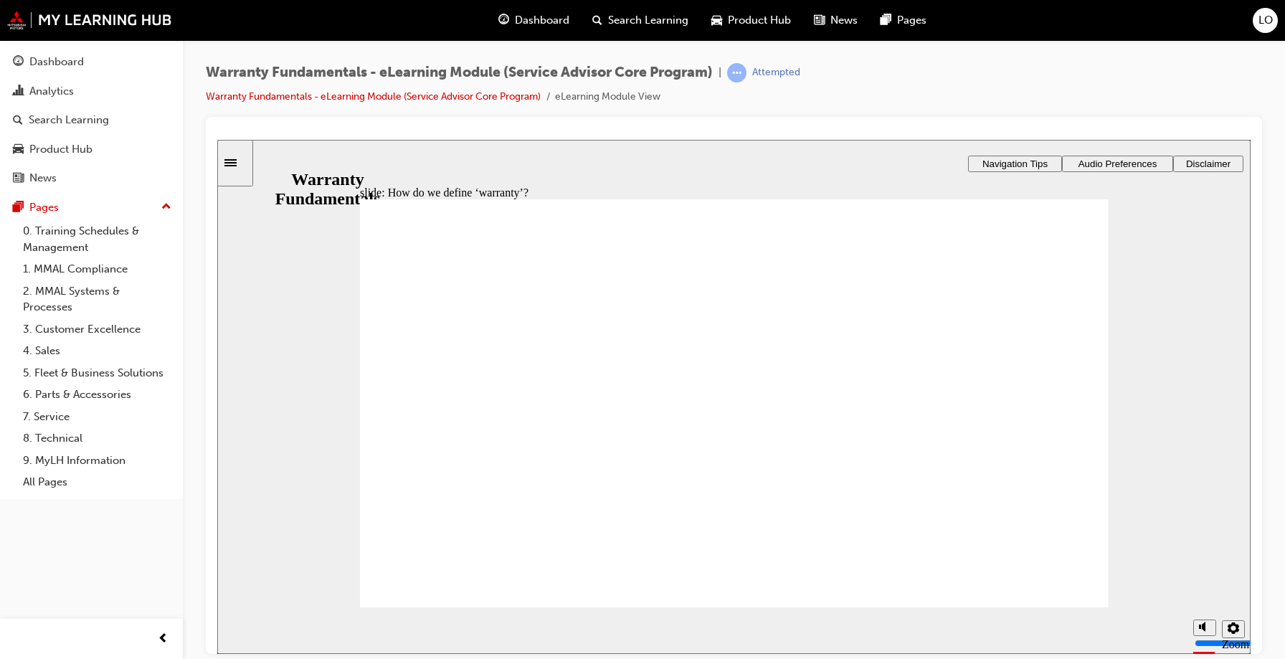
type textarea "Warranty is a part or ite"
type textarea "Warranty is a part or item"
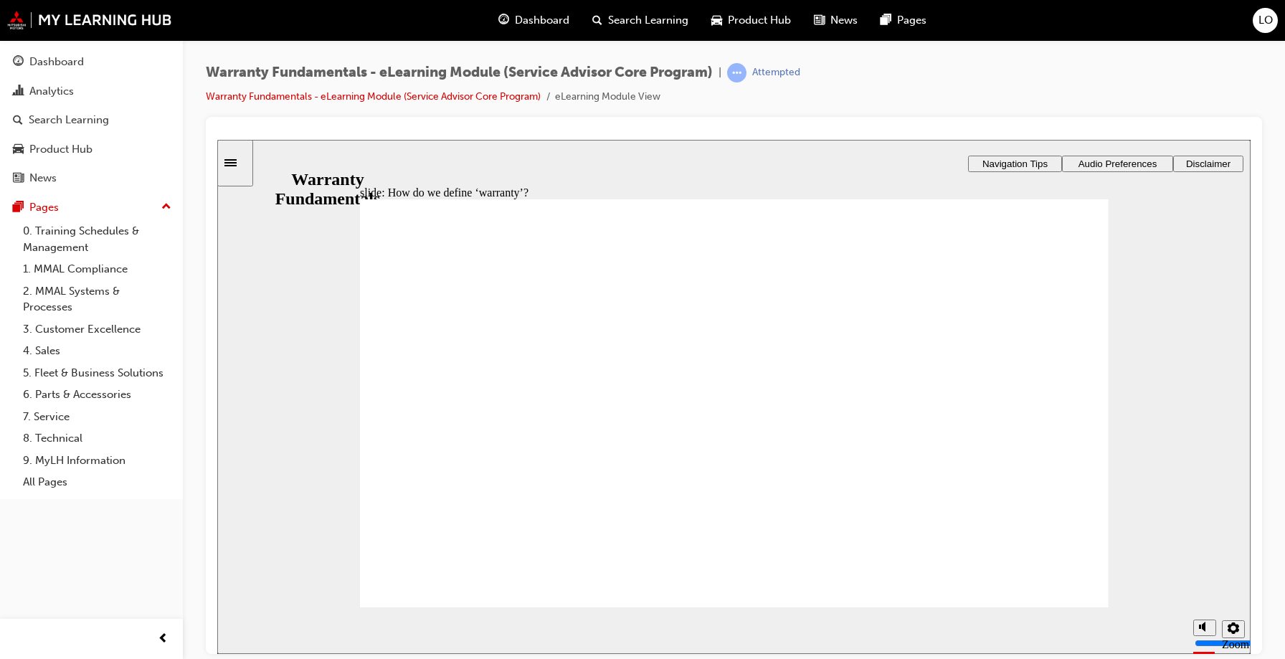
type textarea "Warranty is a part or item t"
type textarea "Warranty is a part or item th"
type textarea "Warranty is a part or item tha"
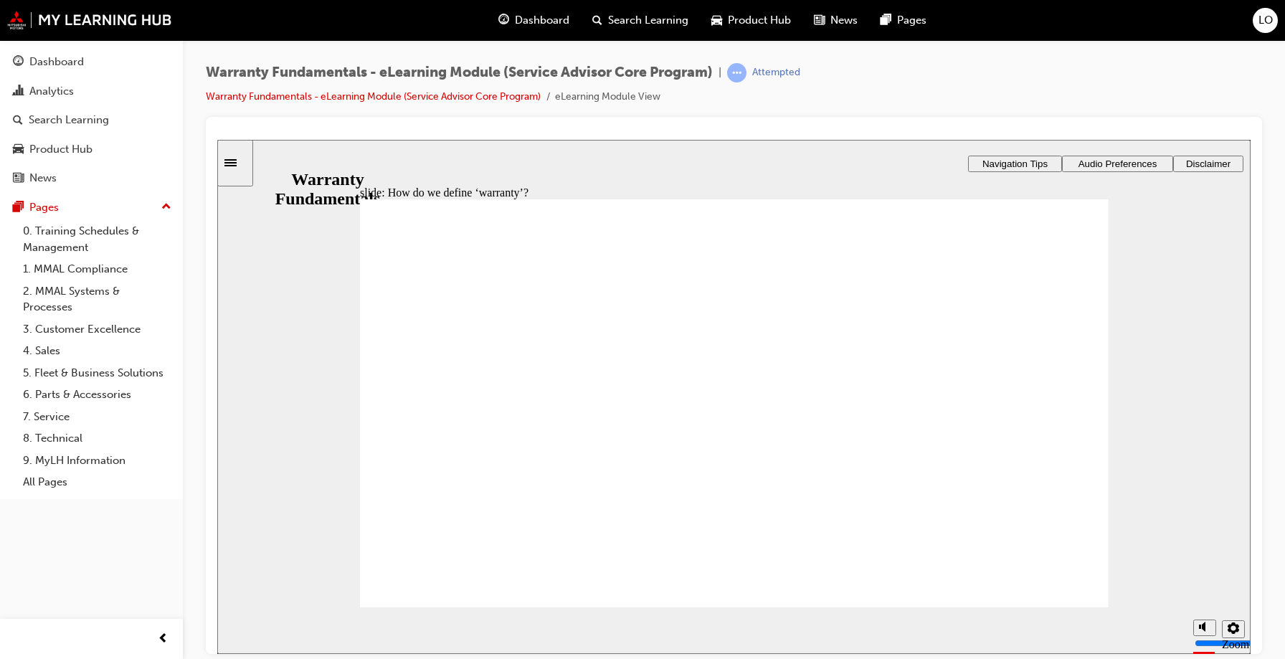
type textarea "Warranty is a part or item tha"
type textarea "Warranty is a part or item that"
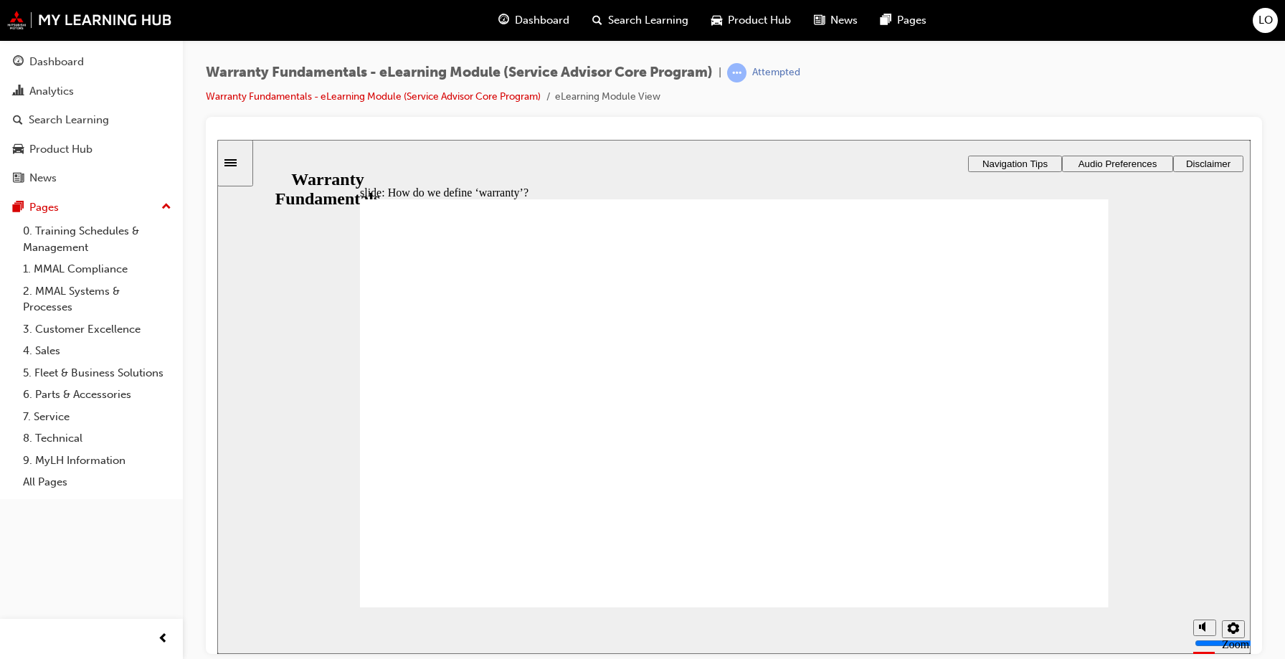
type textarea "Warranty is a part or item that t"
type textarea "Warranty is a part or item that th"
type textarea "Warranty is a part or item that the"
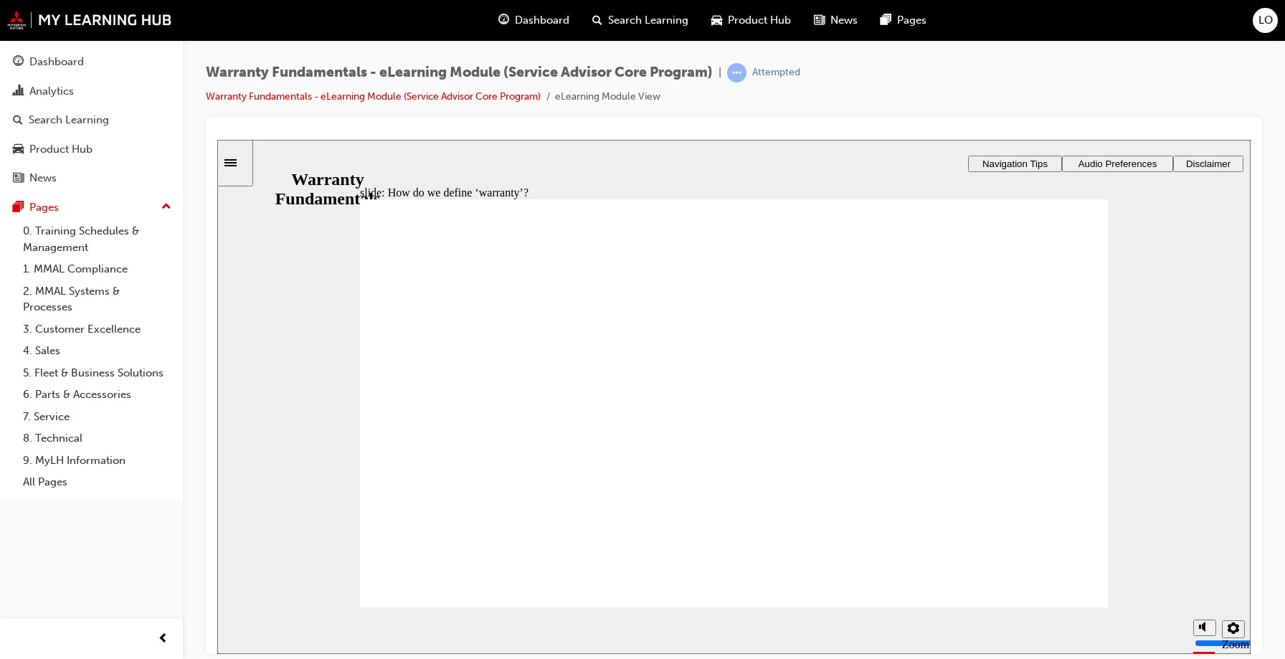
type textarea "Warranty is a part or item that the"
type textarea "Warranty is a part or item that the m"
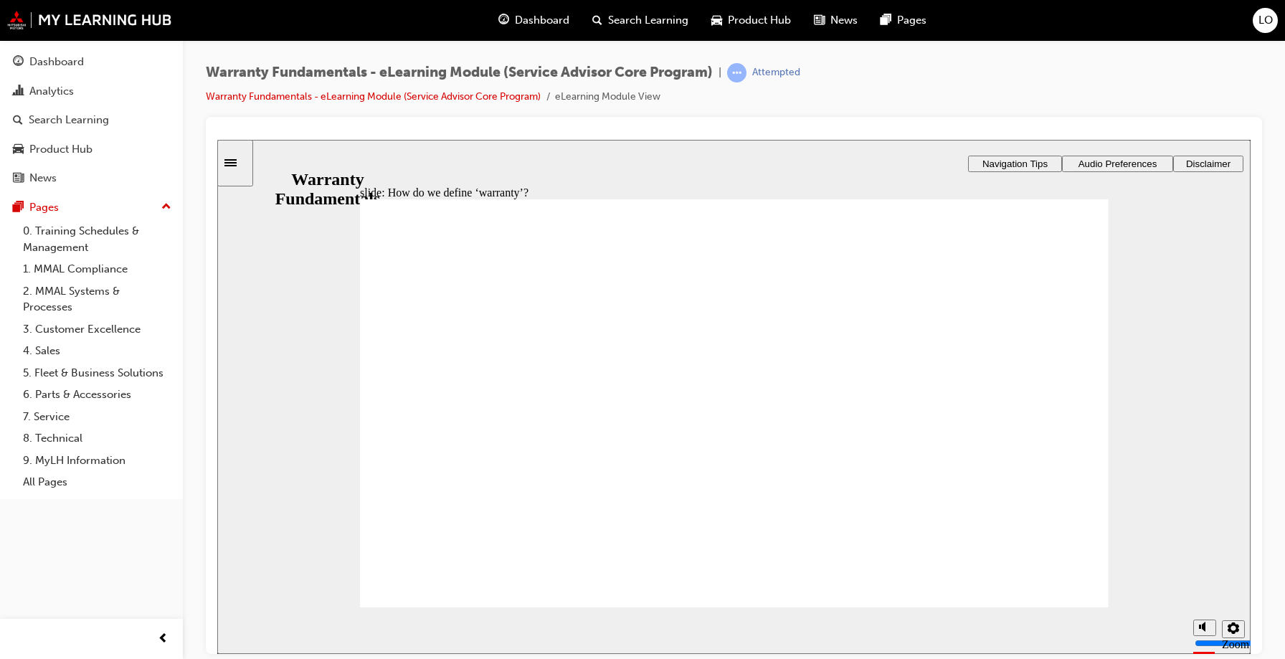
type textarea "Warranty is a part or item that the ma"
type textarea "Warranty is a part or item that the man"
type textarea "Warranty is a part or item that the manu"
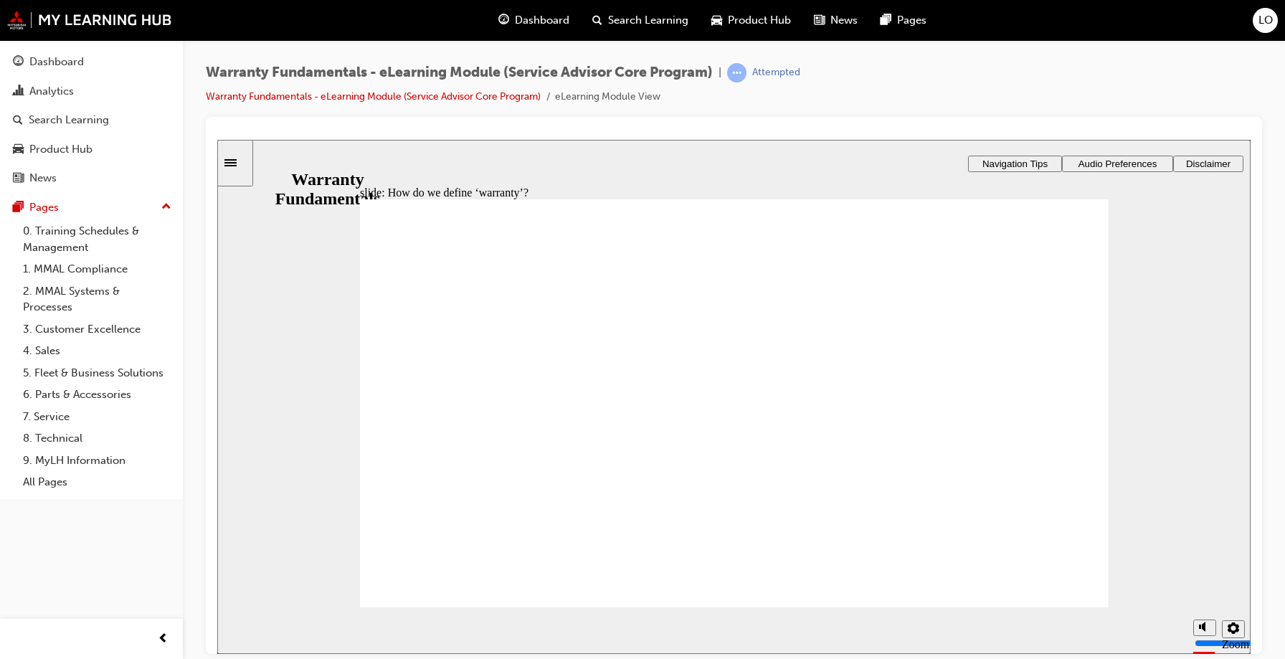
type textarea "Warranty is a part or item that the manu"
type textarea "Warranty is a part or item that the manuf"
type textarea "Warranty is a part or item that the manufa"
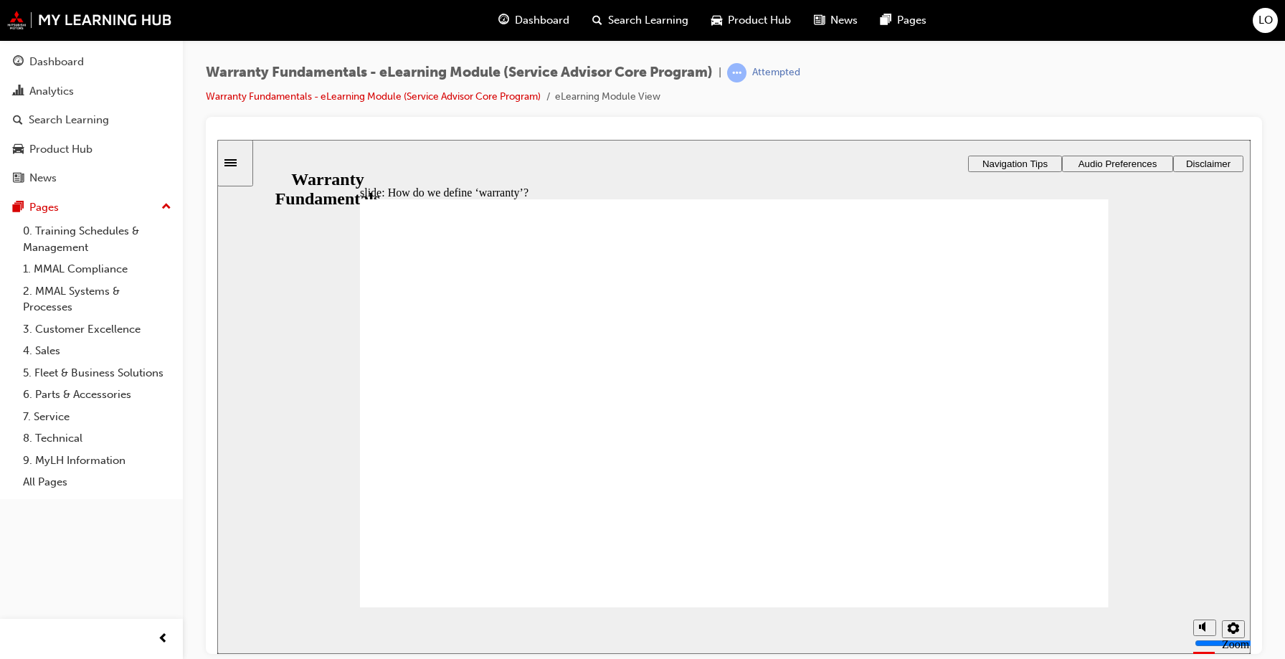
type textarea "Warranty is a part or item that the manufac"
type textarea "Warranty is a part or item that the manufact"
type textarea "Warranty is a part or item that the manufactu"
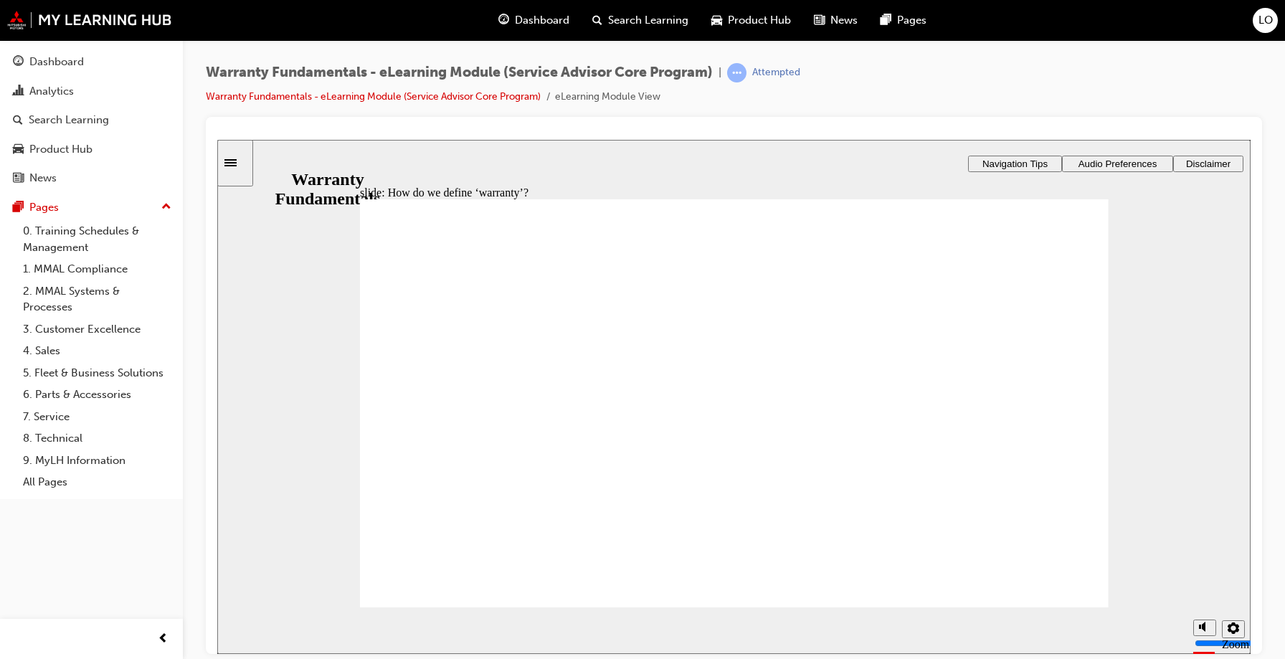
type textarea "Warranty is a part or item that the manufactu"
type textarea "Warranty is a part or item that the manufactur"
type textarea "Warranty is a part or item that the manufacture"
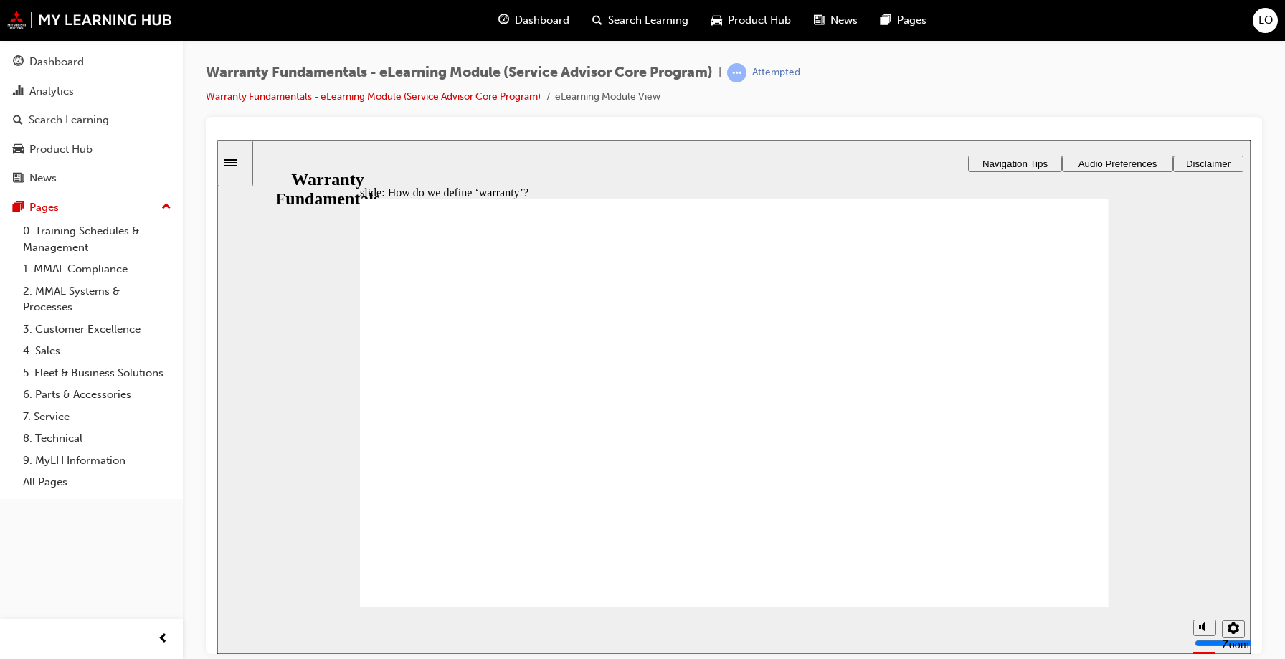
type textarea "Warranty is a part or item that the manufacturer"
type textarea "Warranty is a part or item that the manufacturere"
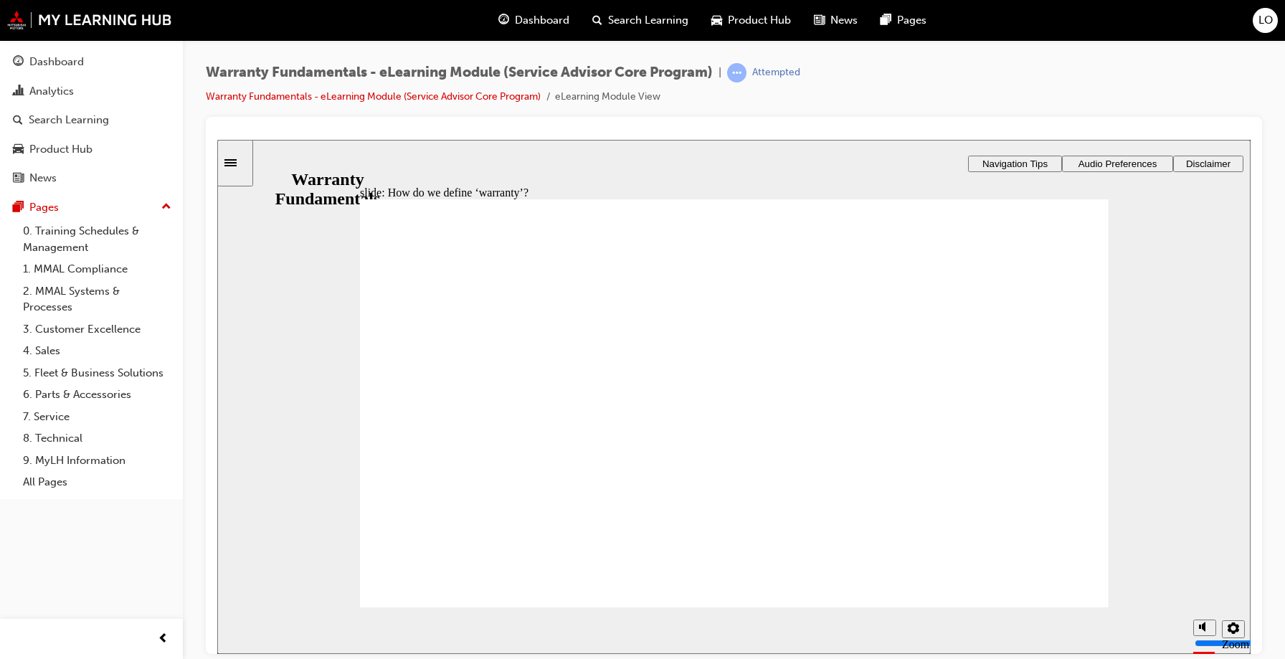
type textarea "Warranty is a part or item that the manufacturere"
type textarea "Warranty is a part or item that the manufacturere w"
type textarea "Warranty is a part or item that the manufacturere wa"
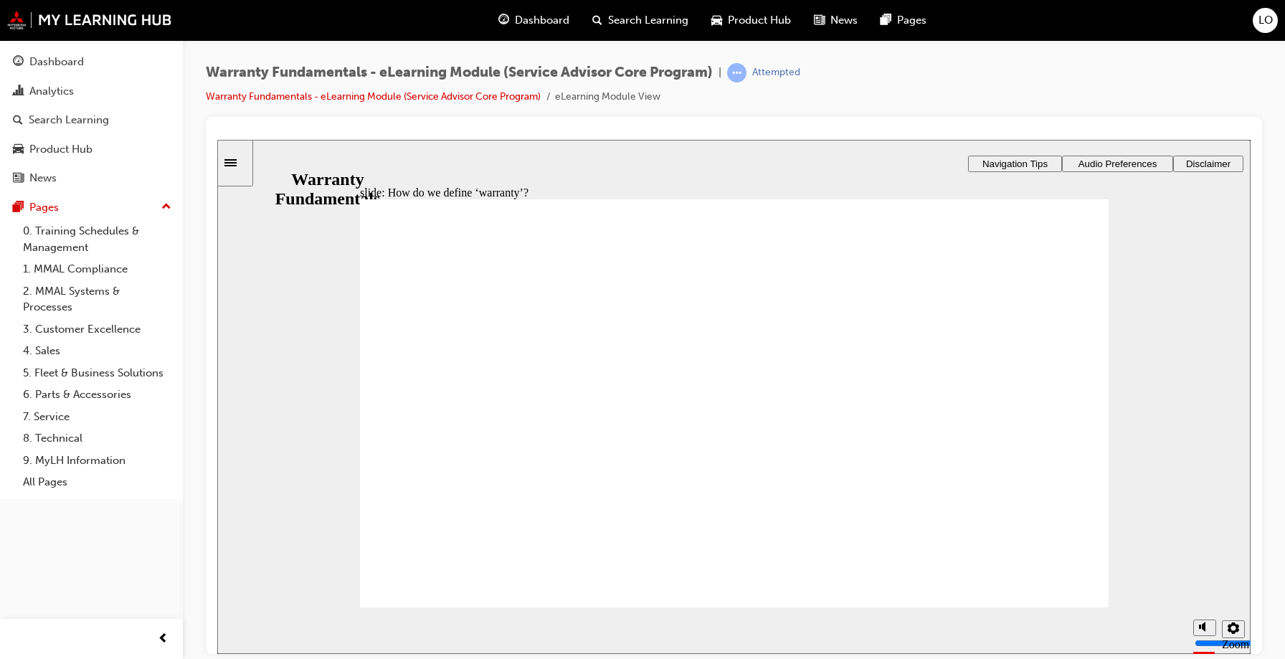
type textarea "Warranty is a part or item that the manufacturere war"
type textarea "Warranty is a part or item that the manufacturere wa"
type textarea "Warranty is a part or item that the manufacturere w"
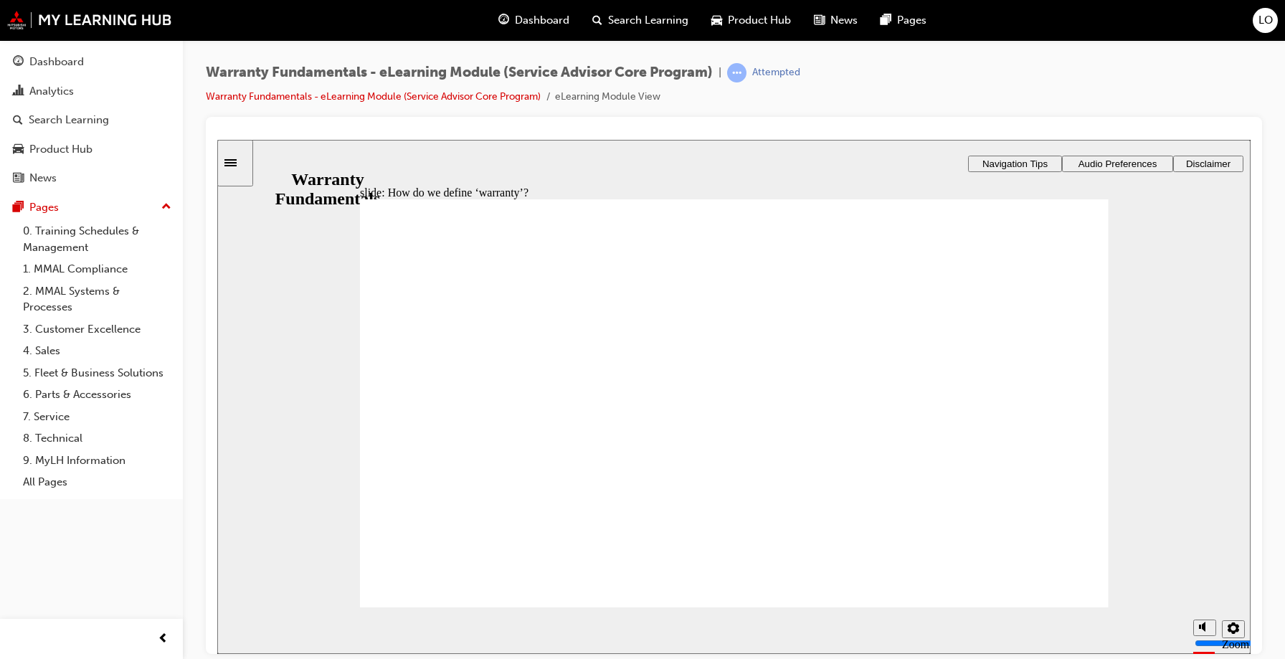
type textarea "Warranty is a part or item that the manufacturere w"
type textarea "Warranty is a part or item that the manufacturere"
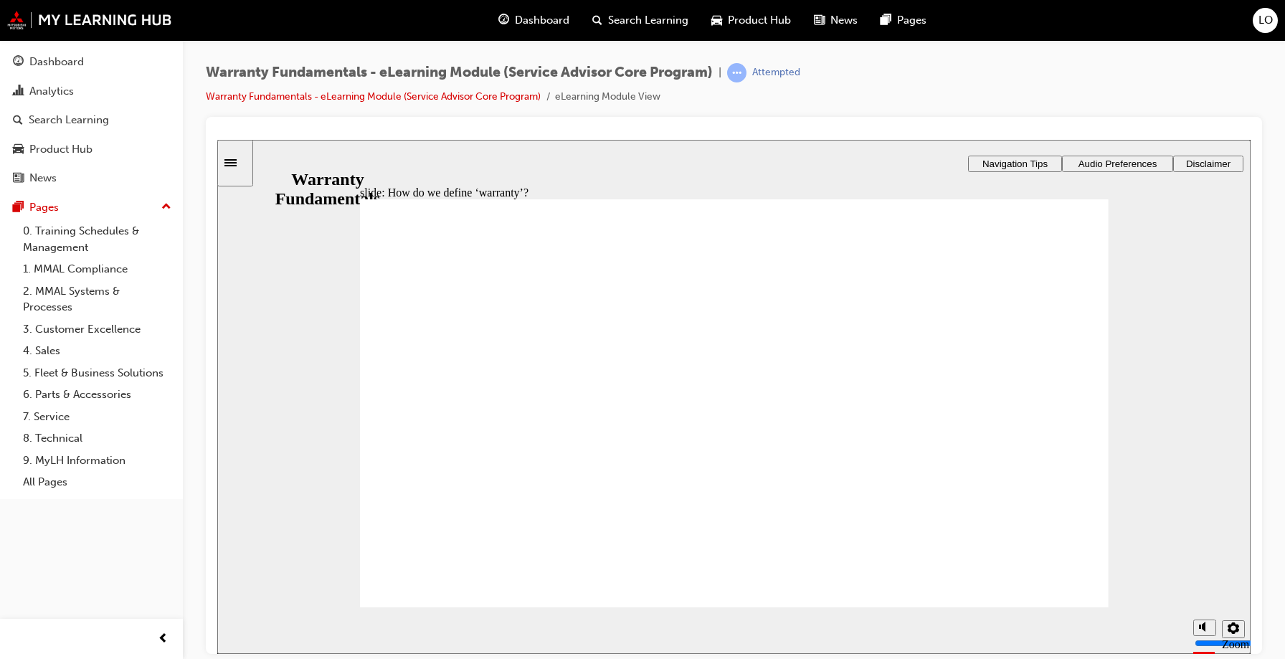
type textarea "Warranty is a part or item that the manufacturer"
type textarea "Warranty is a part or item that the manufacturer w"
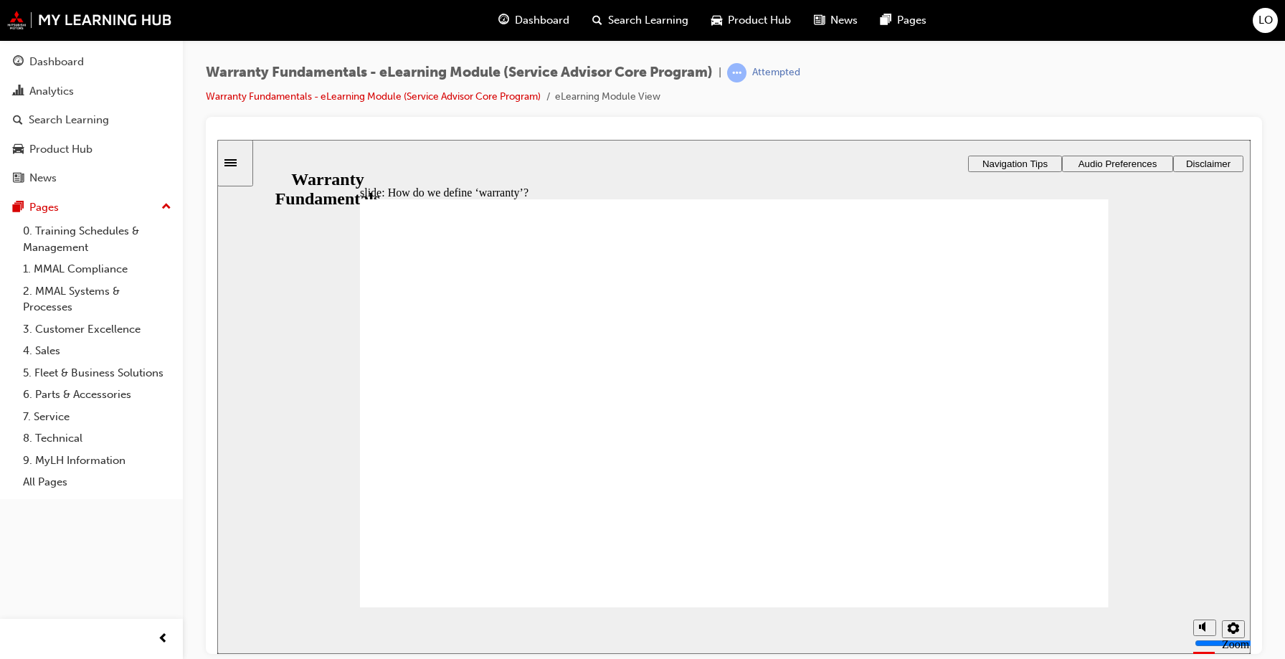
type textarea "Warranty is a part or item that the manufacturer w"
type textarea "Warranty is a part or item that the manufacturer wa"
type textarea "Warranty is a part or item that the manufacturer war"
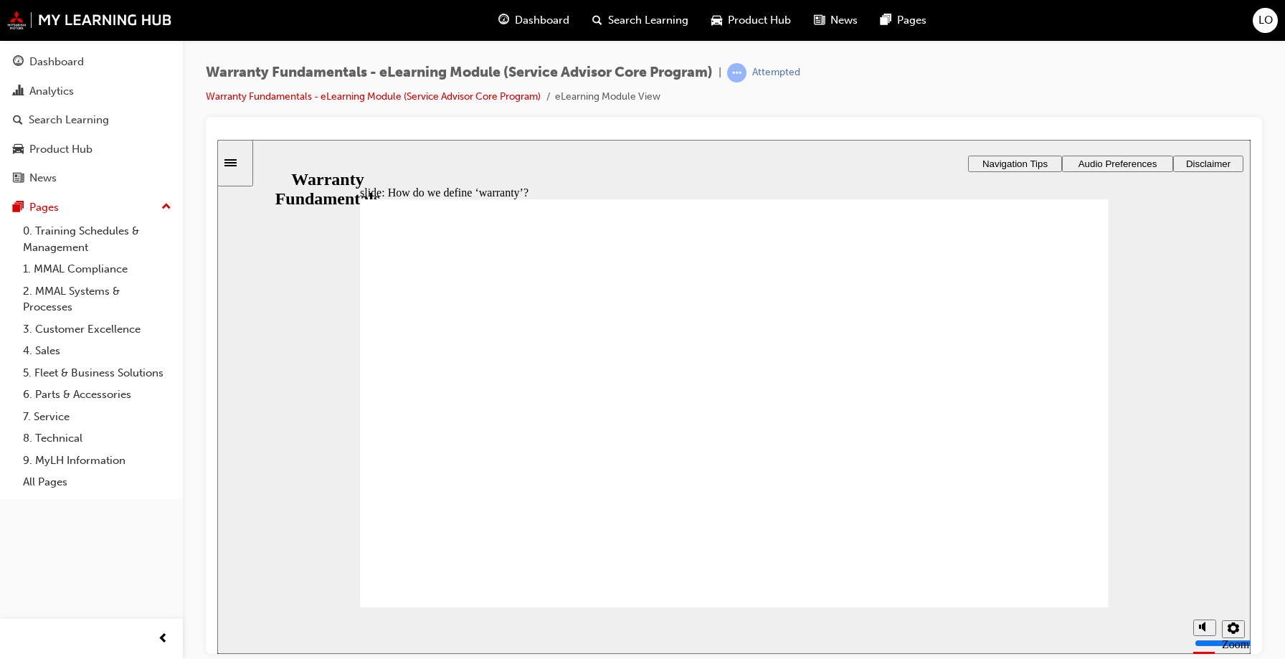
type textarea "Warranty is a part or item that the manufacturer warr"
type textarea "Warranty is a part or item that the manufacturer warra"
type textarea "Warranty is a part or item that the manufacturer warran"
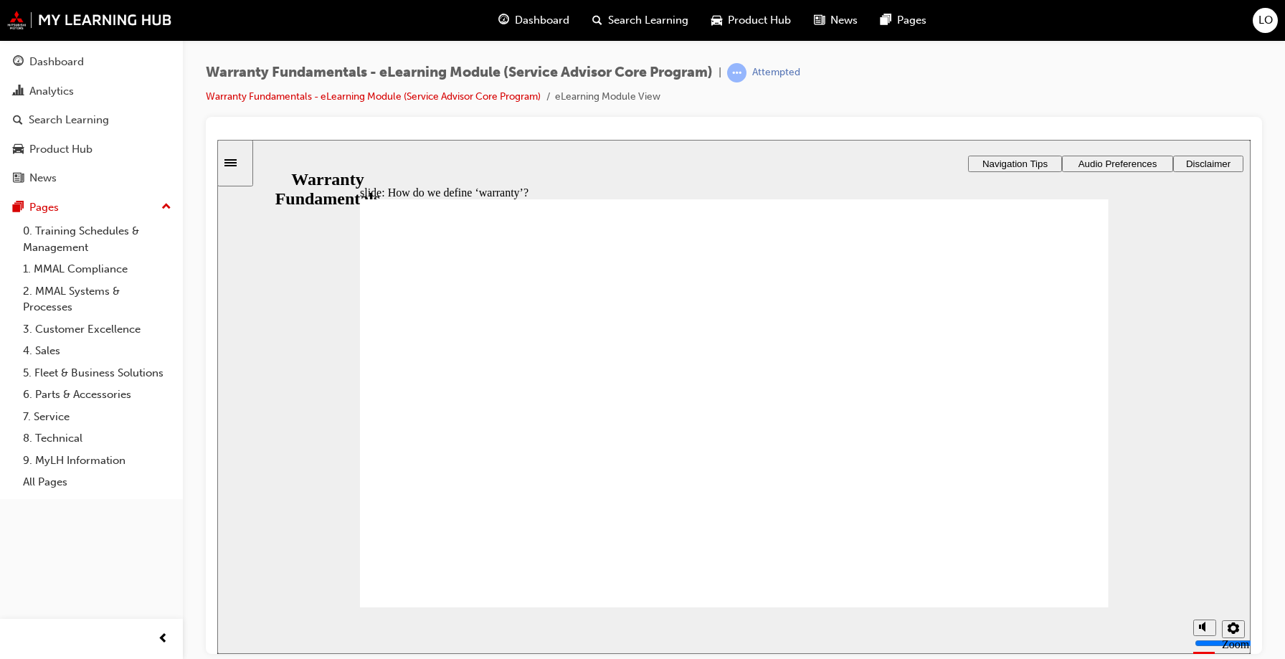
type textarea "Warranty is a part or item that the manufacturer warran"
type textarea "Warranty is a part or item that the manufacturer warrant"
type textarea "Warranty is a part or item that the manufacturer warrants"
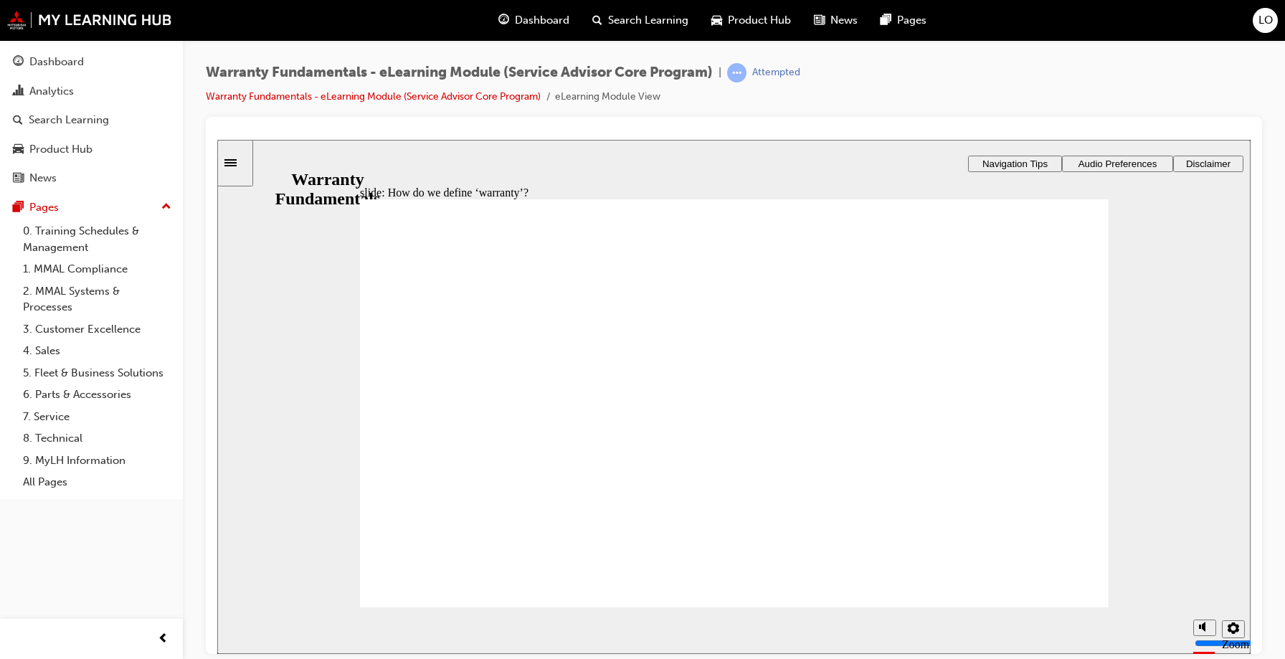
type textarea "Warranty is a part or item that the manufacturer warrants"
type textarea "Warranty is a part or item that the manufacturer warrants f"
type textarea "Warranty is a part or item that the manufacturer warrants fo"
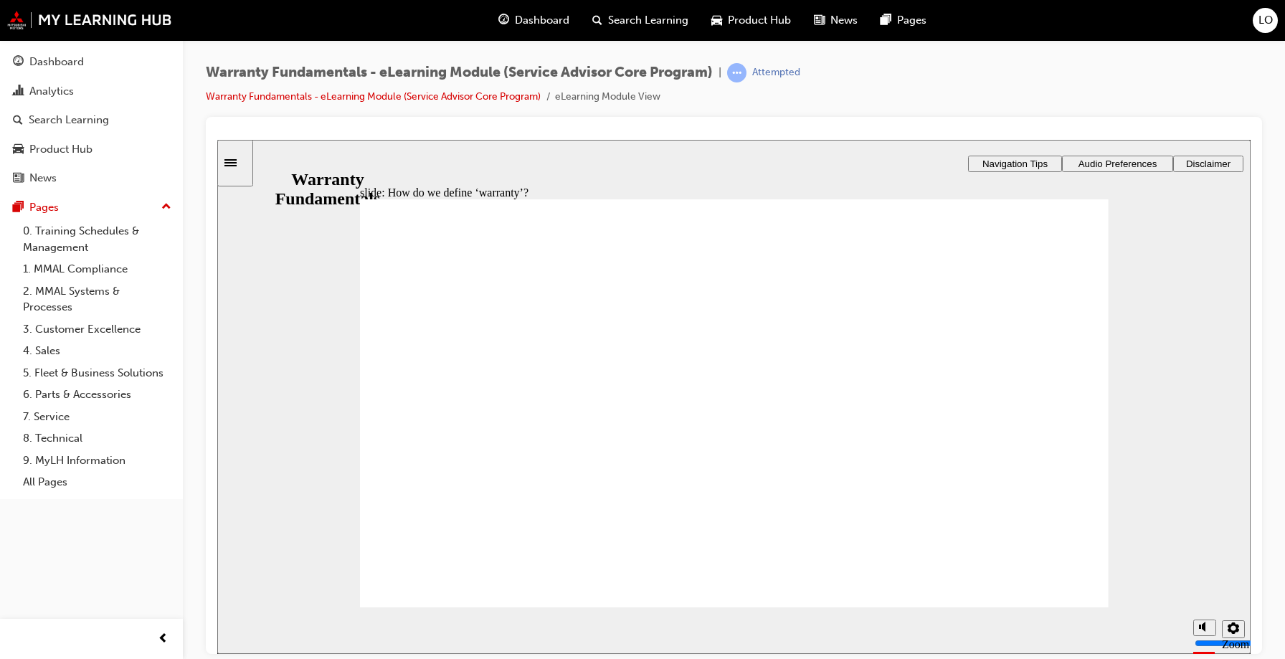
type textarea "Warranty is a part or item that the manufacturer warrants fo"
type textarea "Warranty is a part or item that the manufacturer warrants for"
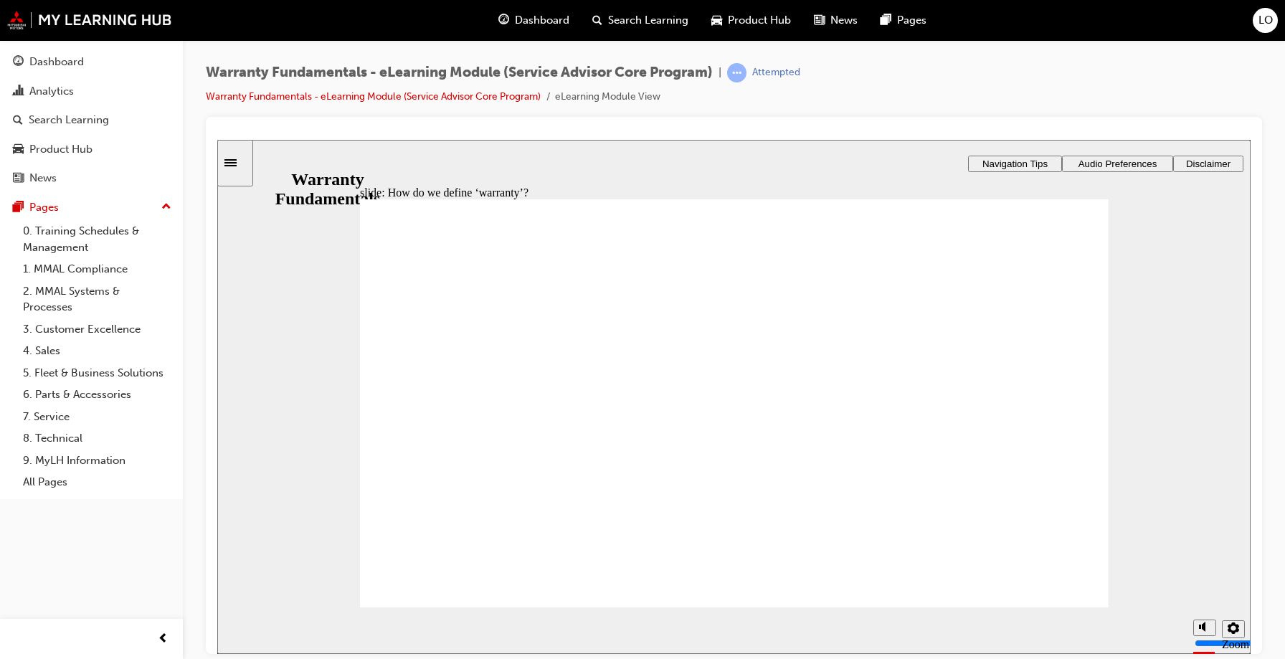
type textarea "Warranty is a part or item that the manufacturer warrants for a"
type textarea "Warranty is a part or item that the manufacturer warrants for a c"
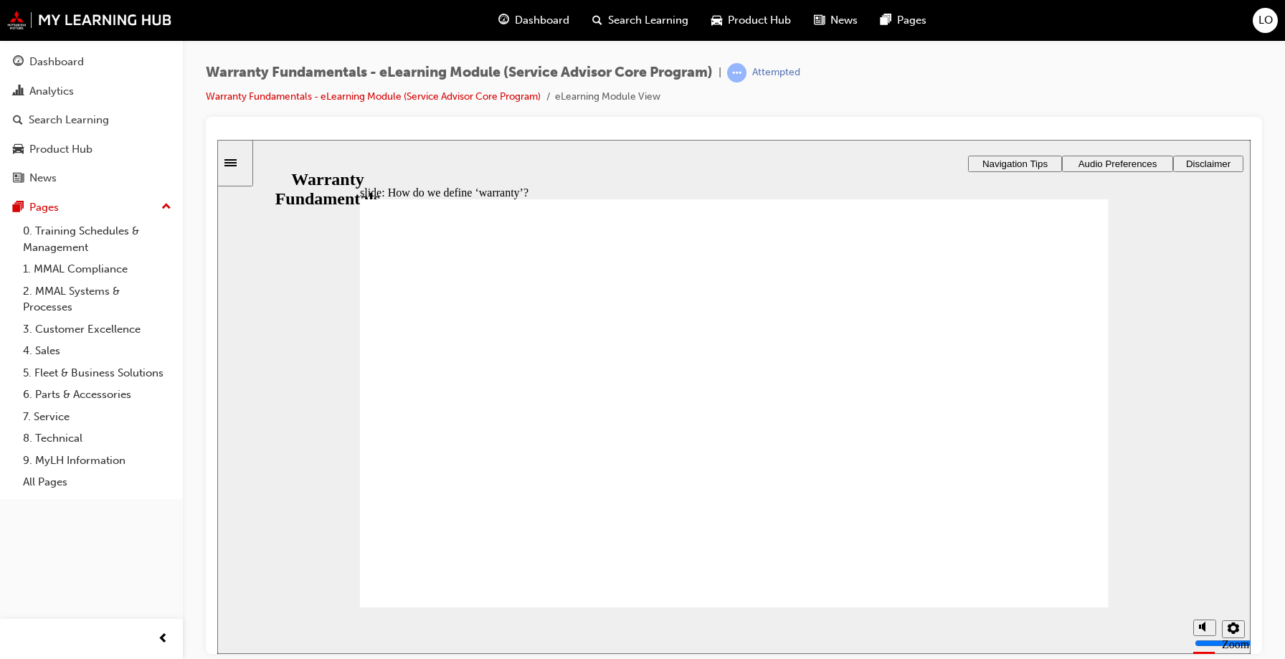
type textarea "Warranty is a part or item that the manufacturer warrants for a c"
type textarea "Warranty is a part or item that the manufacturer warrants for a ce"
type textarea "Warranty is a part or item that the manufacturer warrants for a cer"
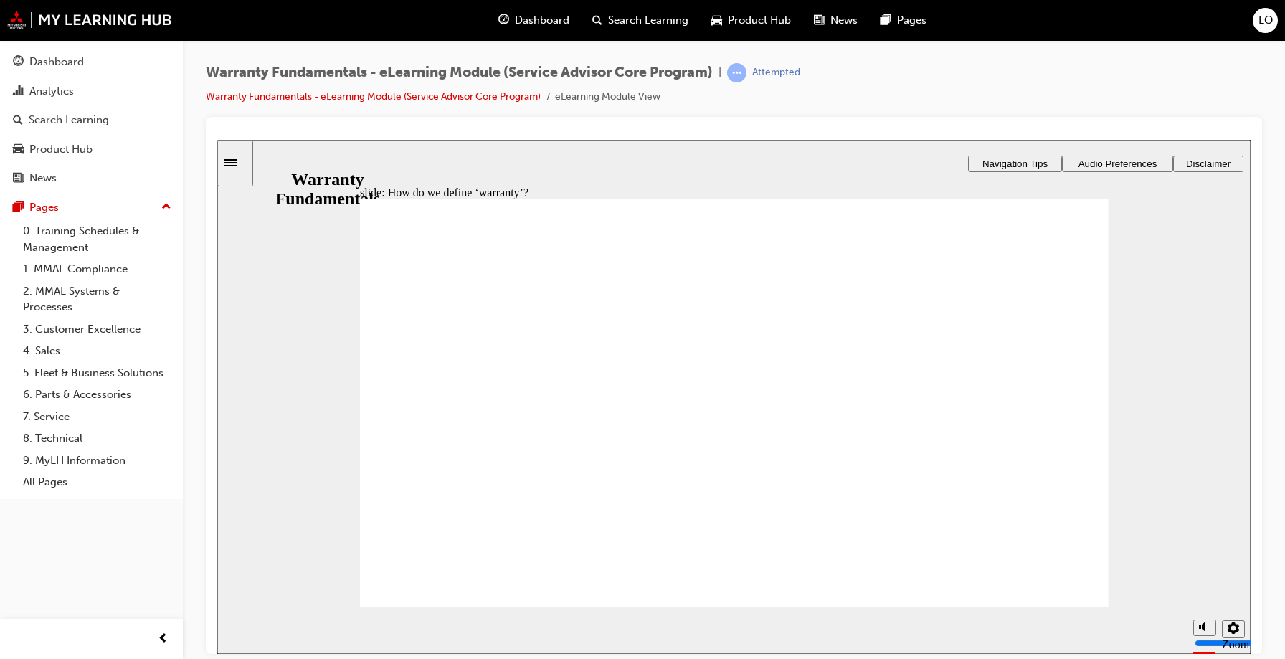
type textarea "Warranty is a part or item that the manufacturer warrants for a cert"
type textarea "Warranty is a part or item that the manufacturer warrants for a certa"
type textarea "Warranty is a part or item that the manufacturer warrants for a certai"
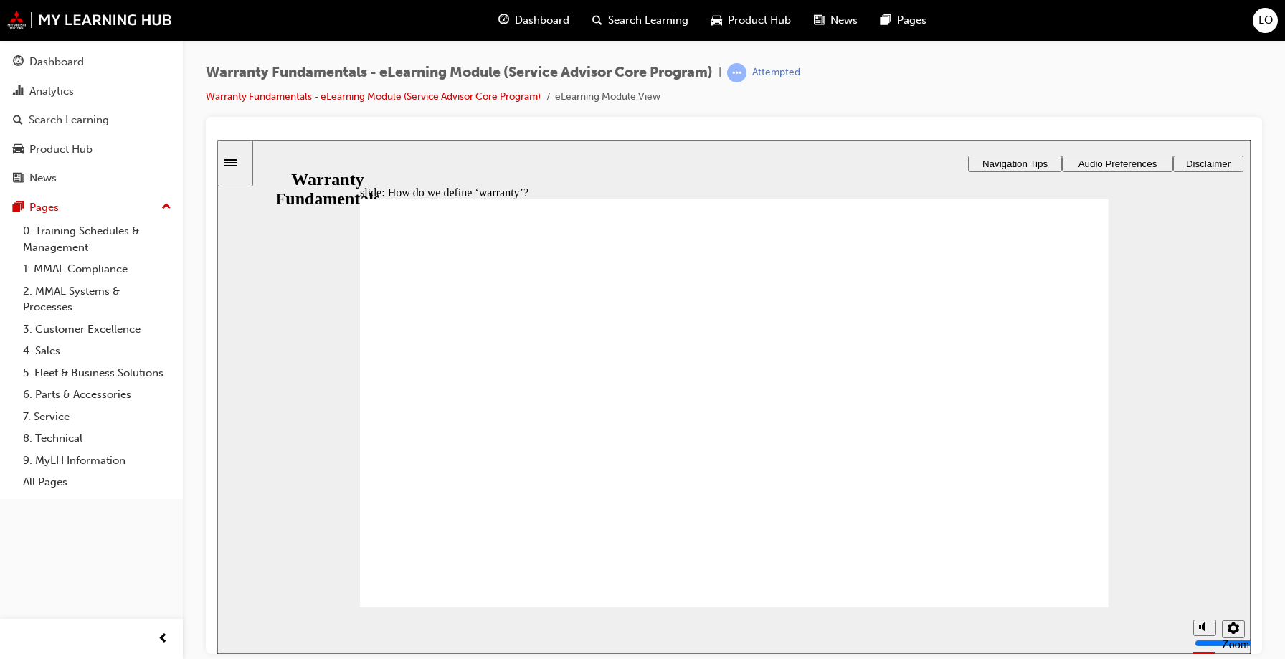
type textarea "Warranty is a part or item that the manufacturer warrants for a certai"
type textarea "Warranty is a part or item that the manufacturer warrants for a certain"
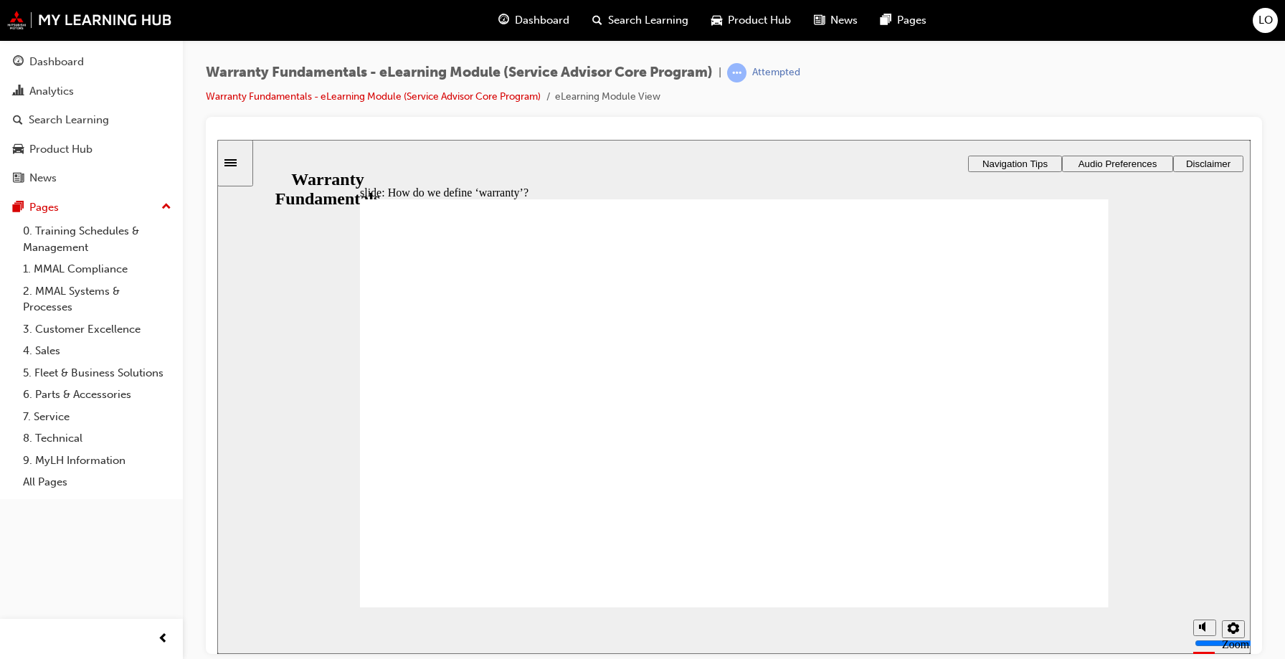
type textarea "Warranty is a part or item that the manufacturer warrants for a certain a"
type textarea "Warranty is a part or item that the manufacturer warrants for a certain am"
type textarea "Warranty is a part or item that the manufacturer warrants for a certain amo"
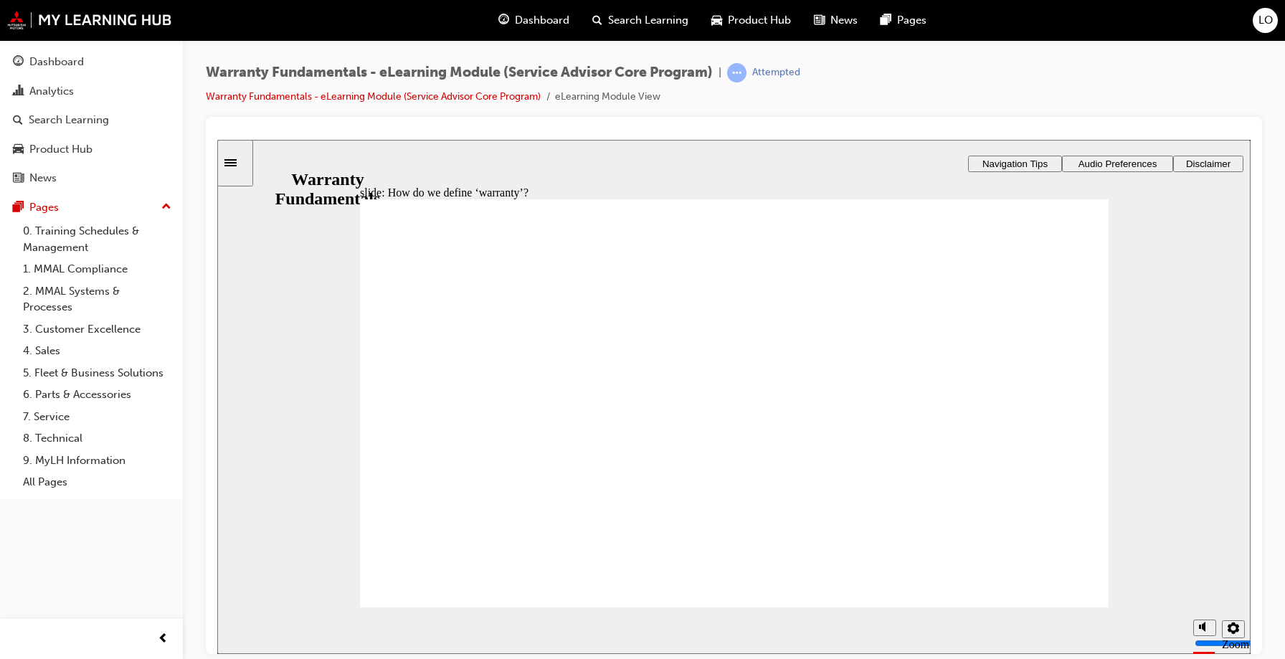
type textarea "Warranty is a part or item that the manufacturer warrants for a certain amo"
type textarea "Warranty is a part or item that the manufacturer warrants for a certain amou"
type textarea "Warranty is a part or item that the manufacturer warrants for a certain amoun"
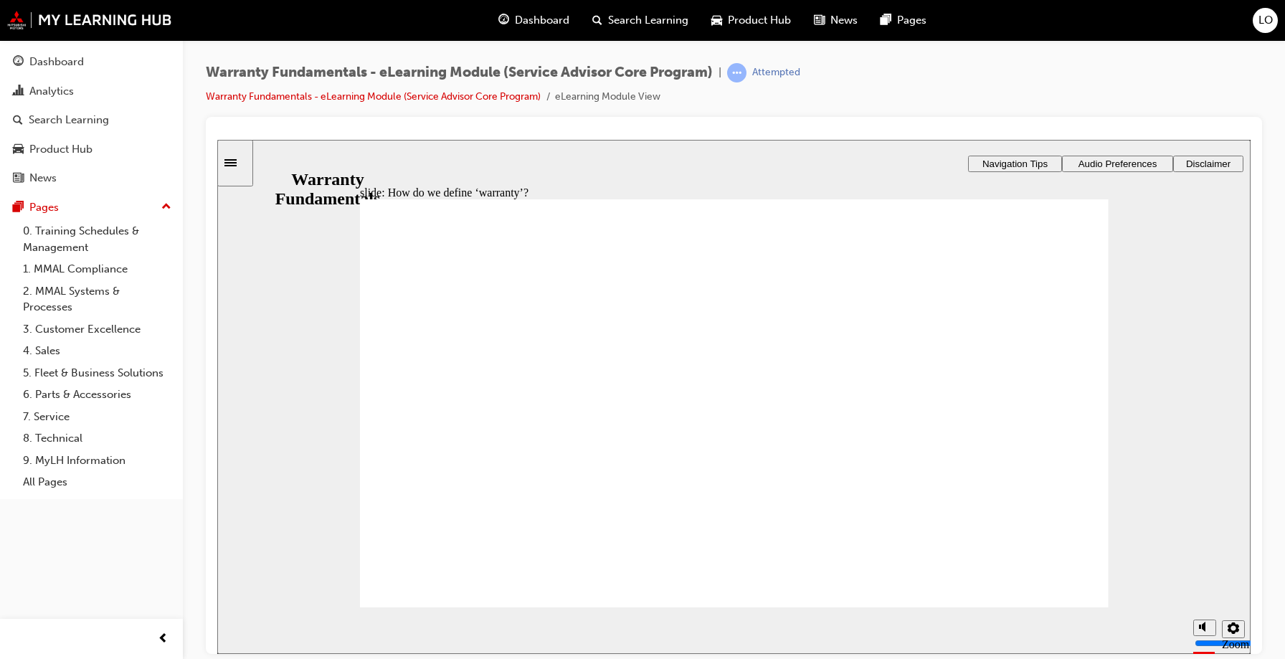
type textarea "Warranty is a part or item that the manufacturer warrants for a certain amount"
type textarea "Warranty is a part or item that the manufacturer warrants for a certain amount o"
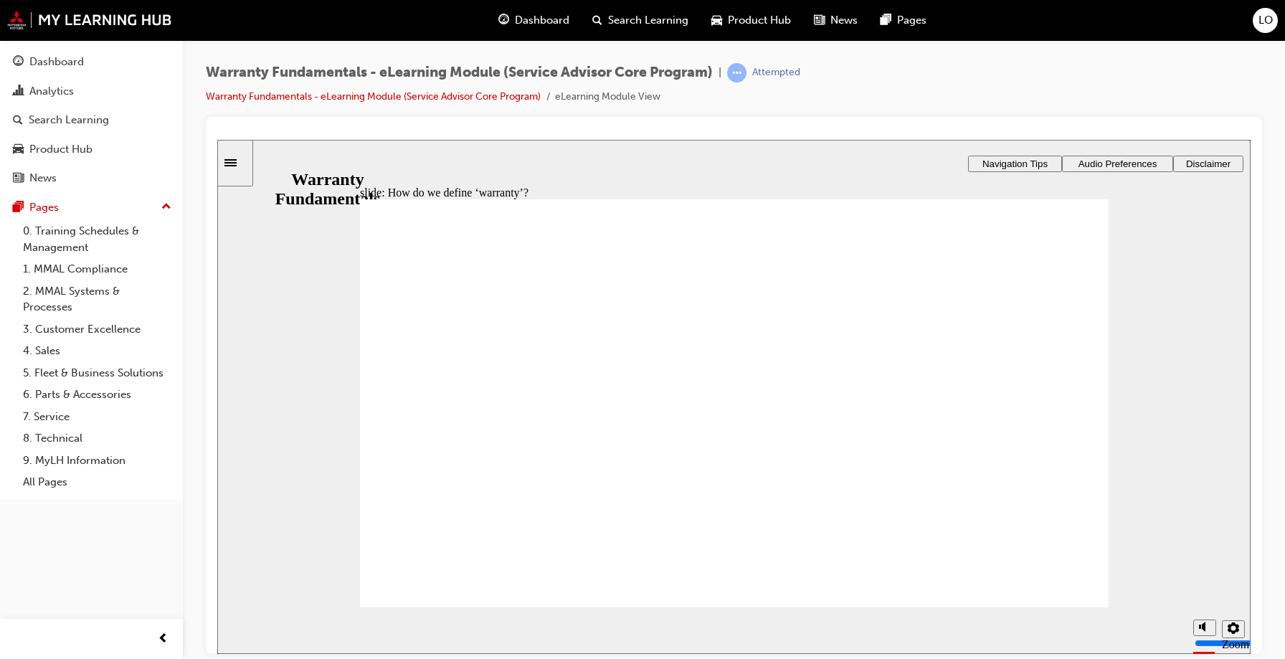
type textarea "Warranty is a part or item that the manufacturer warrants for a certain amount o"
type textarea "Warranty is a part or item that the manufacturer warrants for a certain amount …"
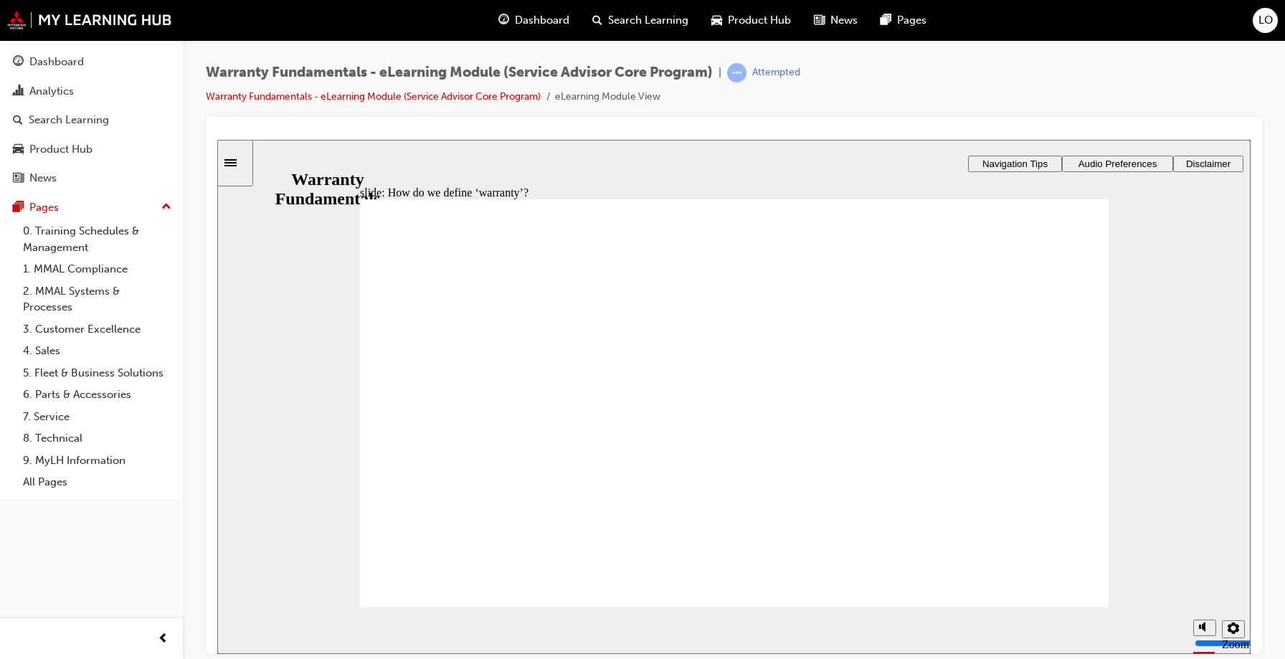
type textarea "Warranty is a part or item that the manufacturer warrants for a certain amount …"
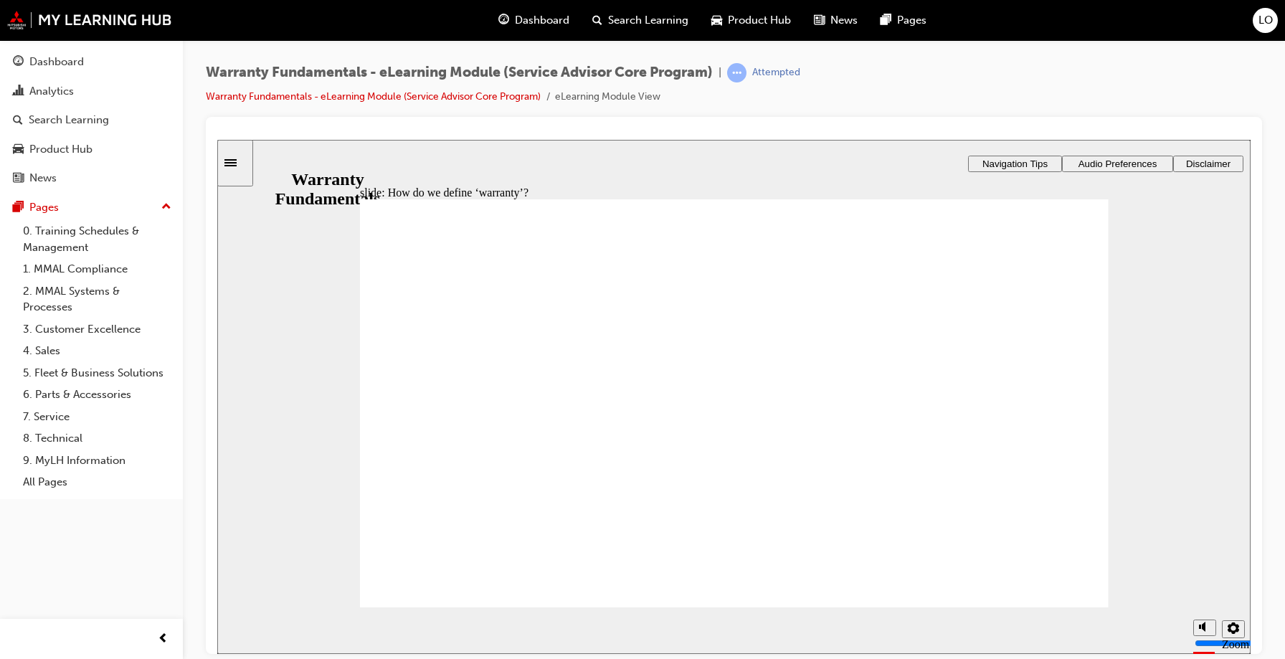
type textarea "Warranty is a part or item that the manufacturer warrants for a certain amount …"
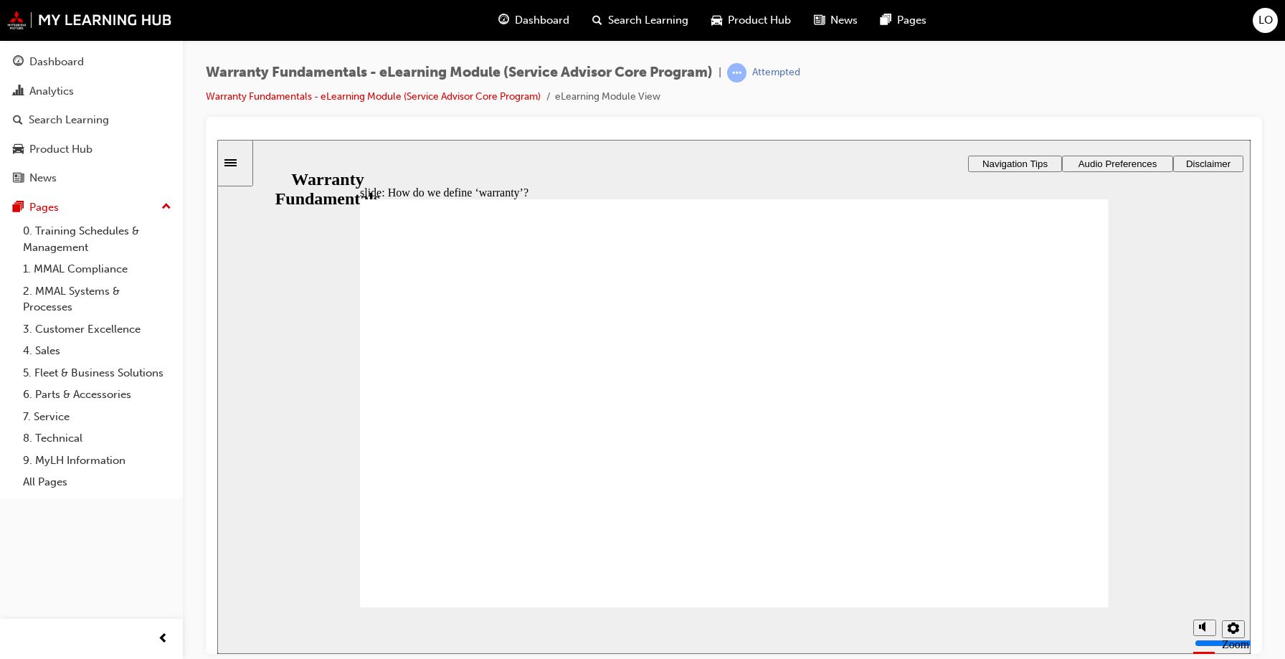
type textarea "Warranty is a part or item that the manufacturer warrants for a certain amount …"
